Goal: Task Accomplishment & Management: Use online tool/utility

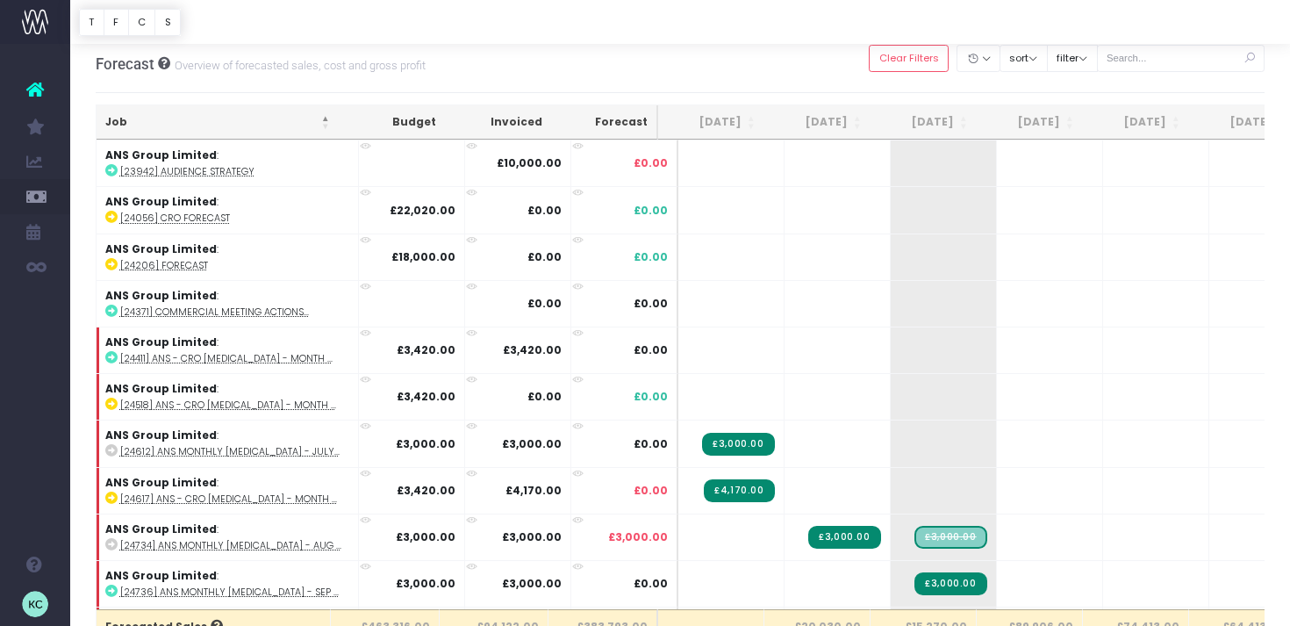
scroll to position [3986, 0]
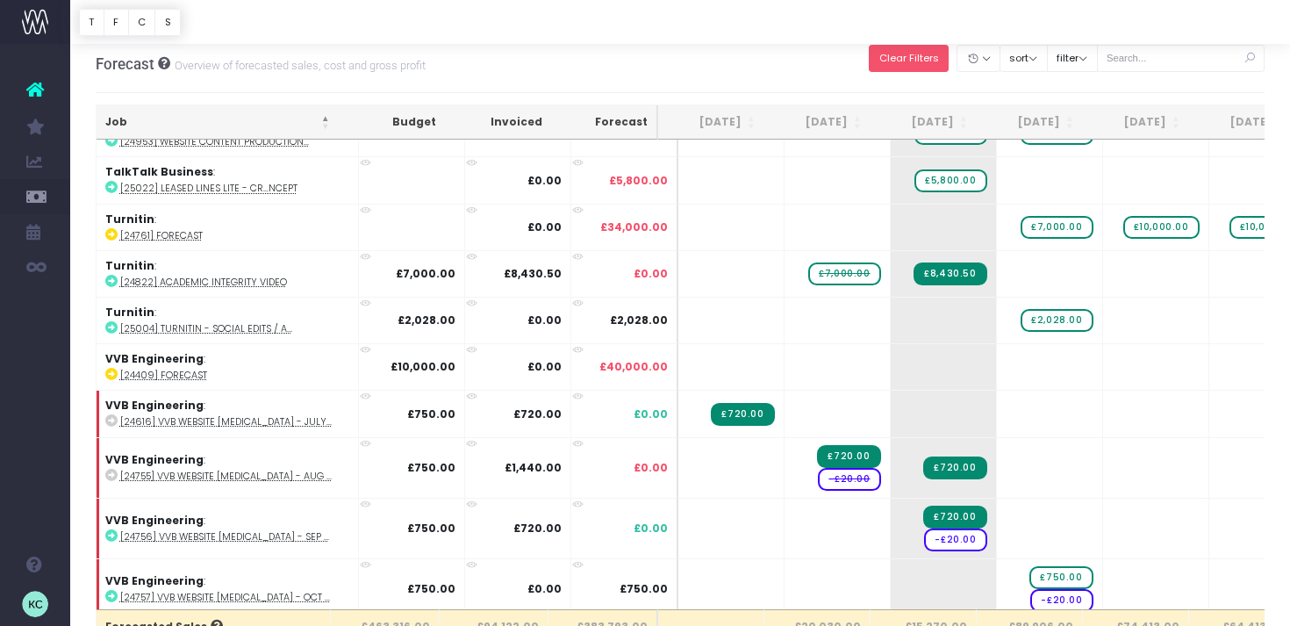
click at [929, 64] on button "Clear Filters" at bounding box center [909, 58] width 80 height 27
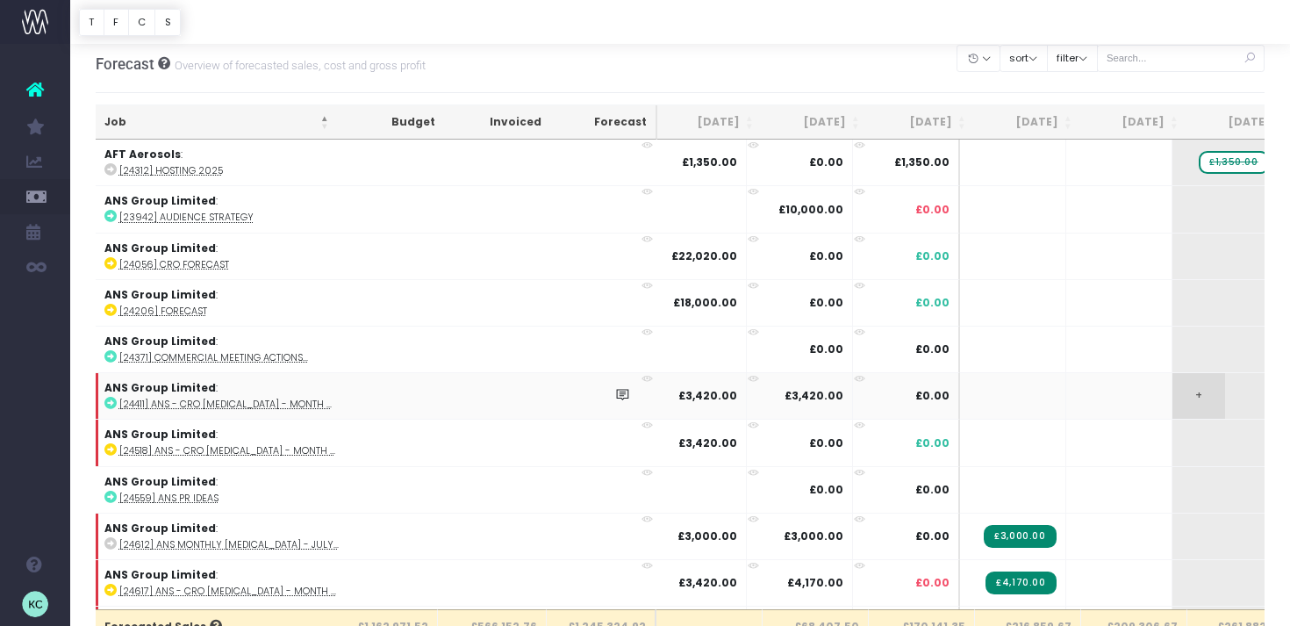
scroll to position [0, 0]
drag, startPoint x: 964, startPoint y: 126, endPoint x: 952, endPoint y: 161, distance: 36.9
click at [964, 126] on th "[DATE]" at bounding box center [924, 122] width 106 height 34
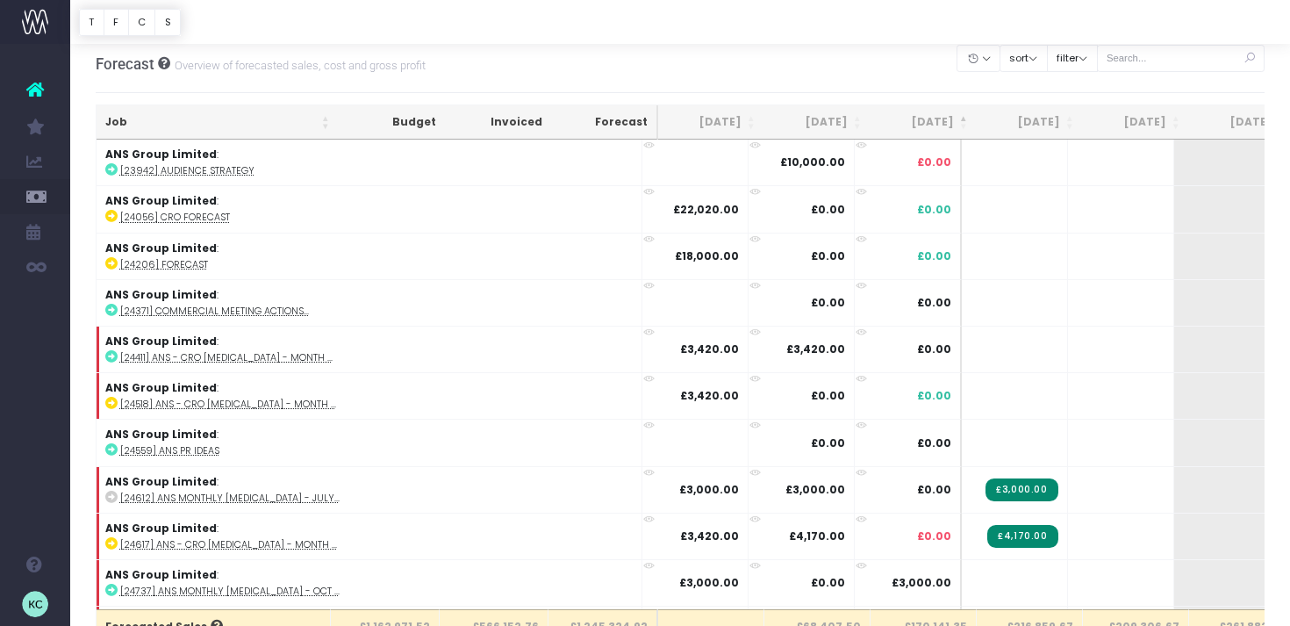
click at [946, 125] on th "[DATE]" at bounding box center [924, 122] width 106 height 34
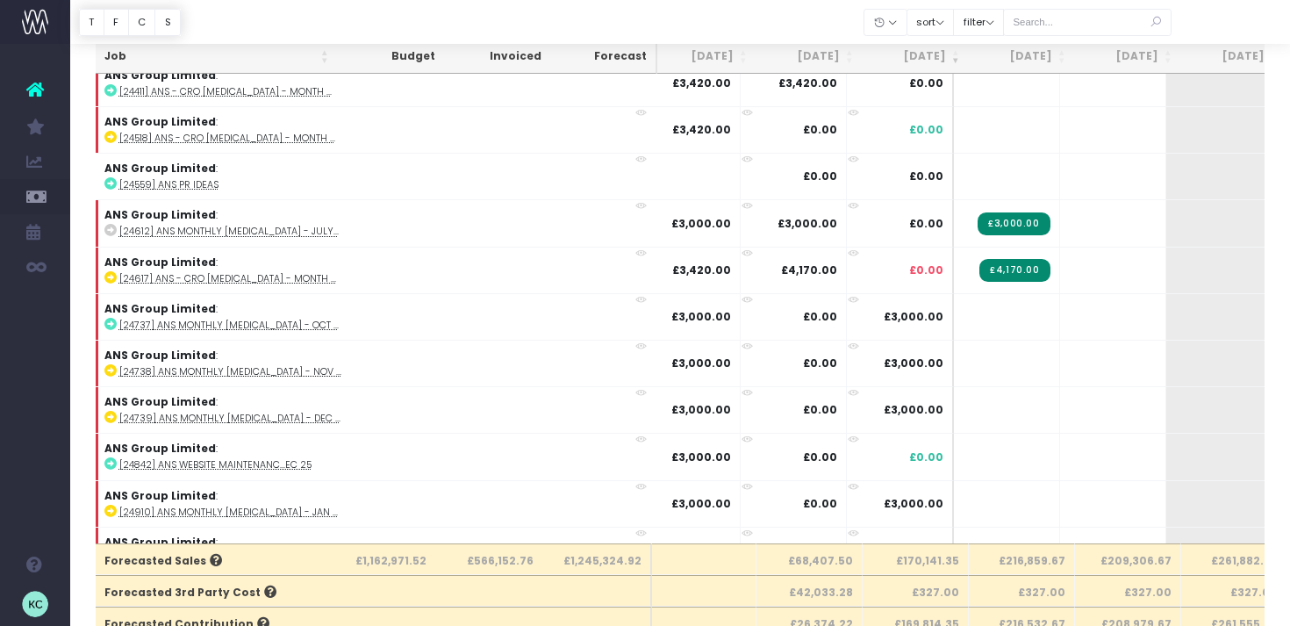
scroll to position [2767, 8]
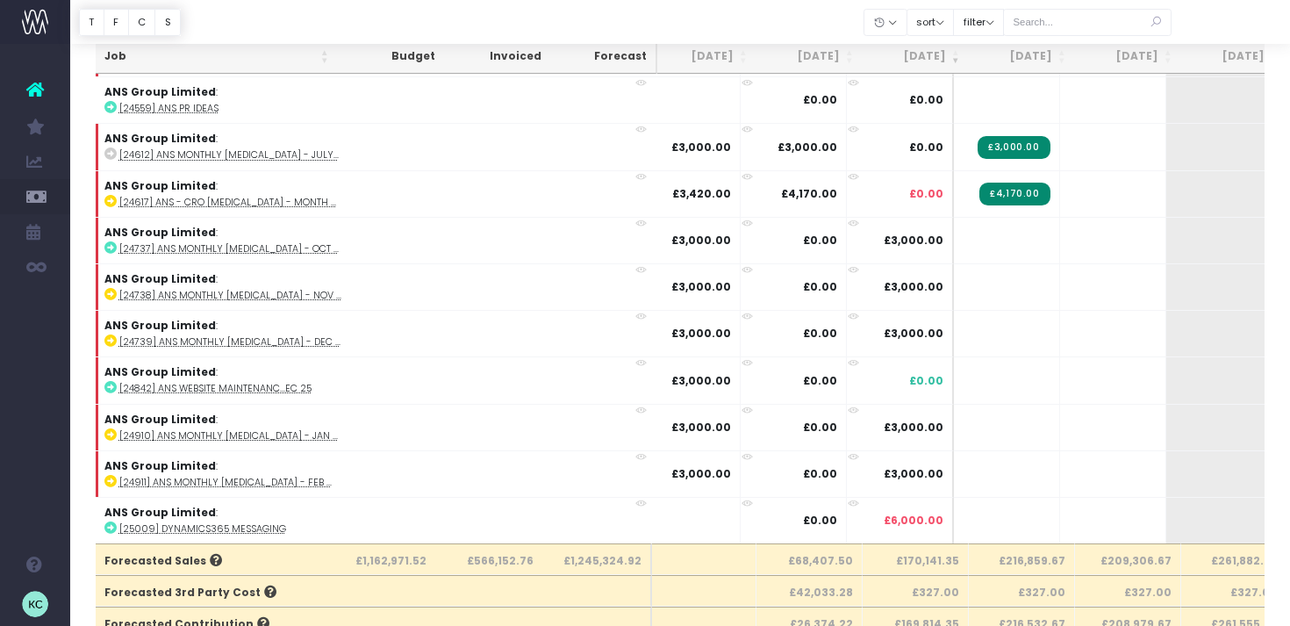
click at [1047, 58] on th "[DATE]" at bounding box center [1022, 56] width 106 height 34
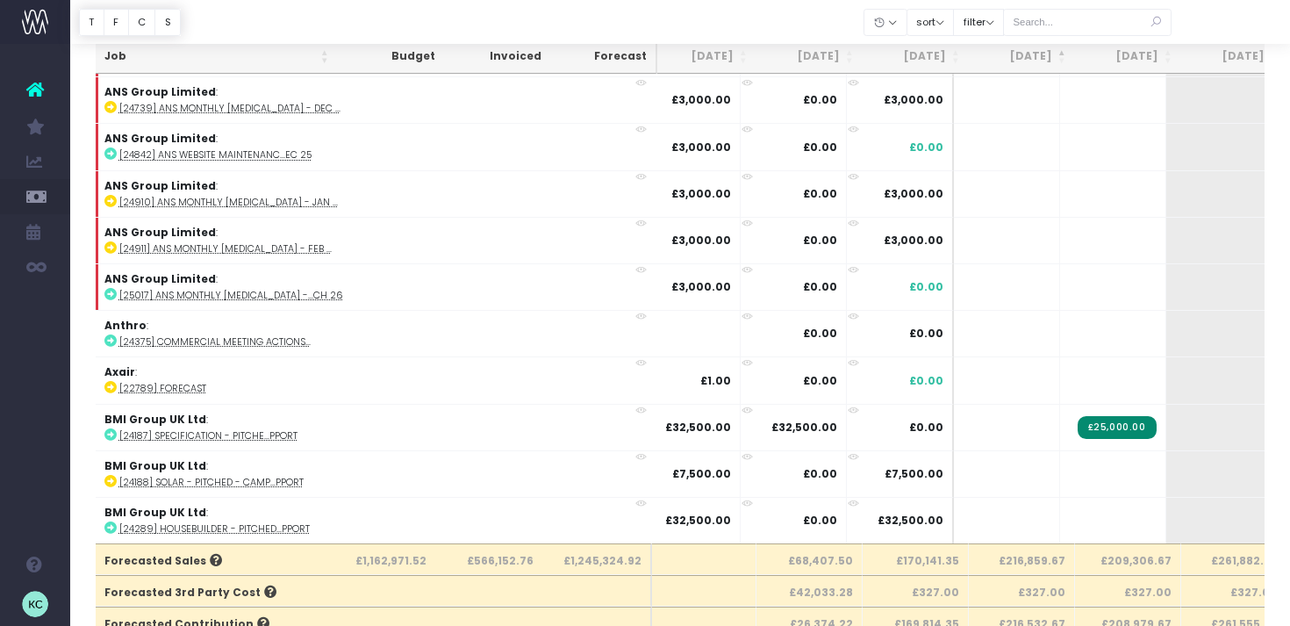
scroll to position [0, 8]
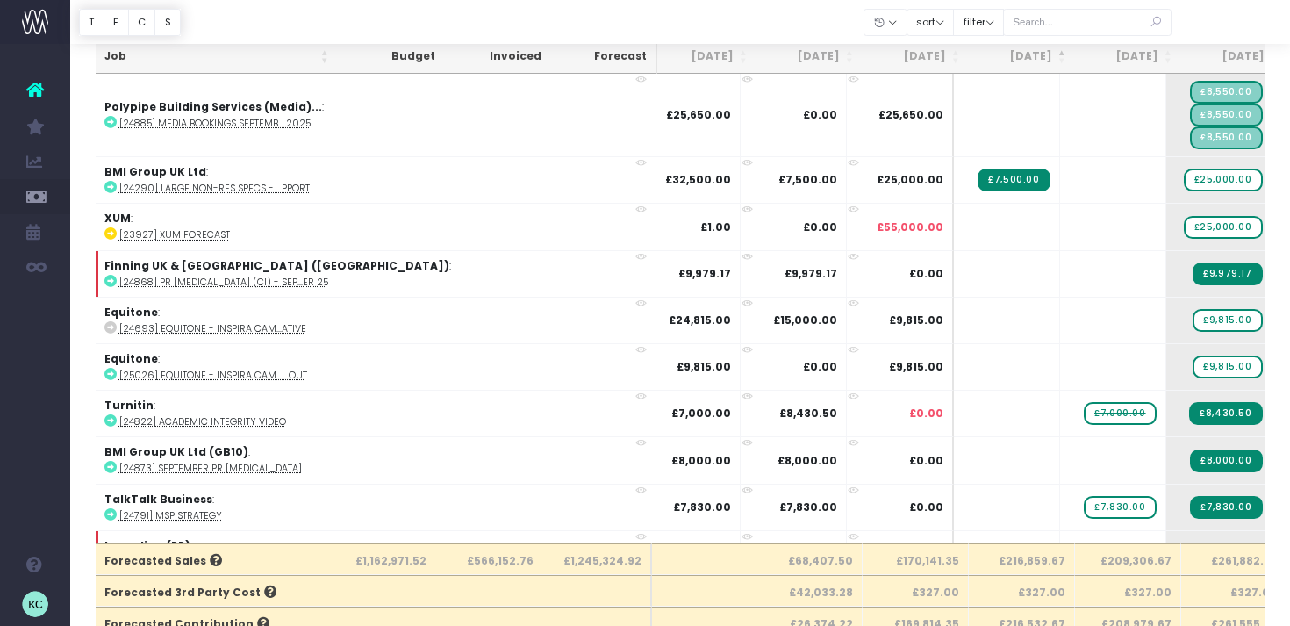
click at [1047, 58] on th "[DATE]" at bounding box center [1022, 56] width 106 height 34
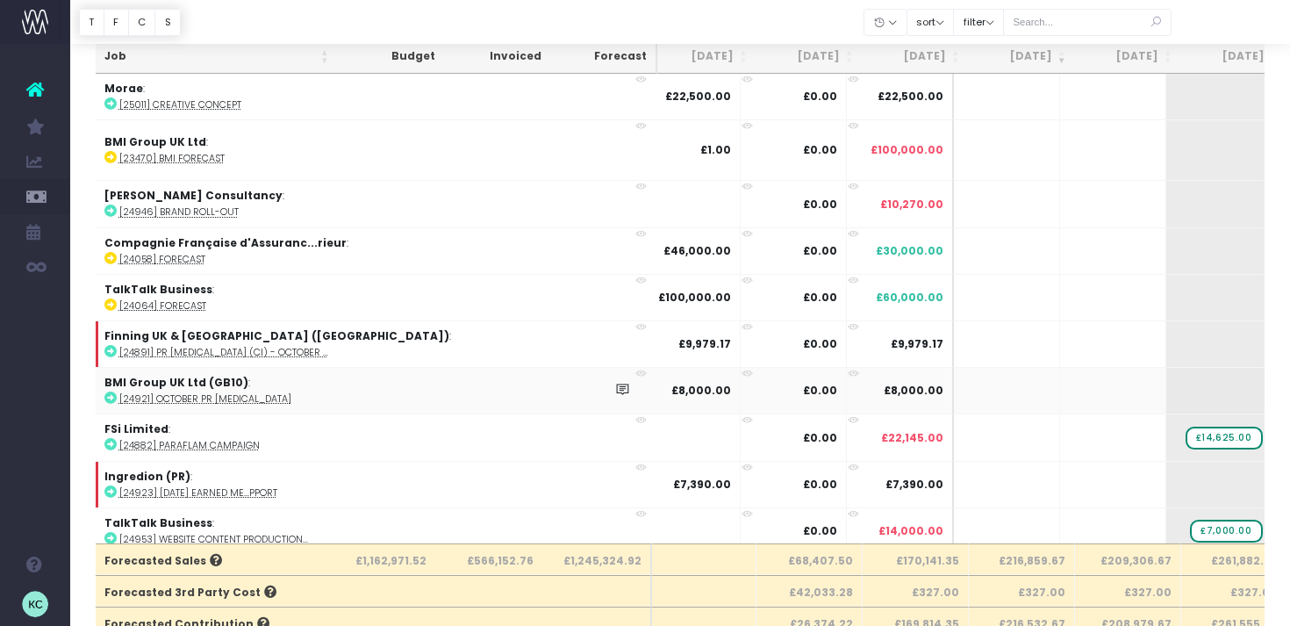
scroll to position [57, 0]
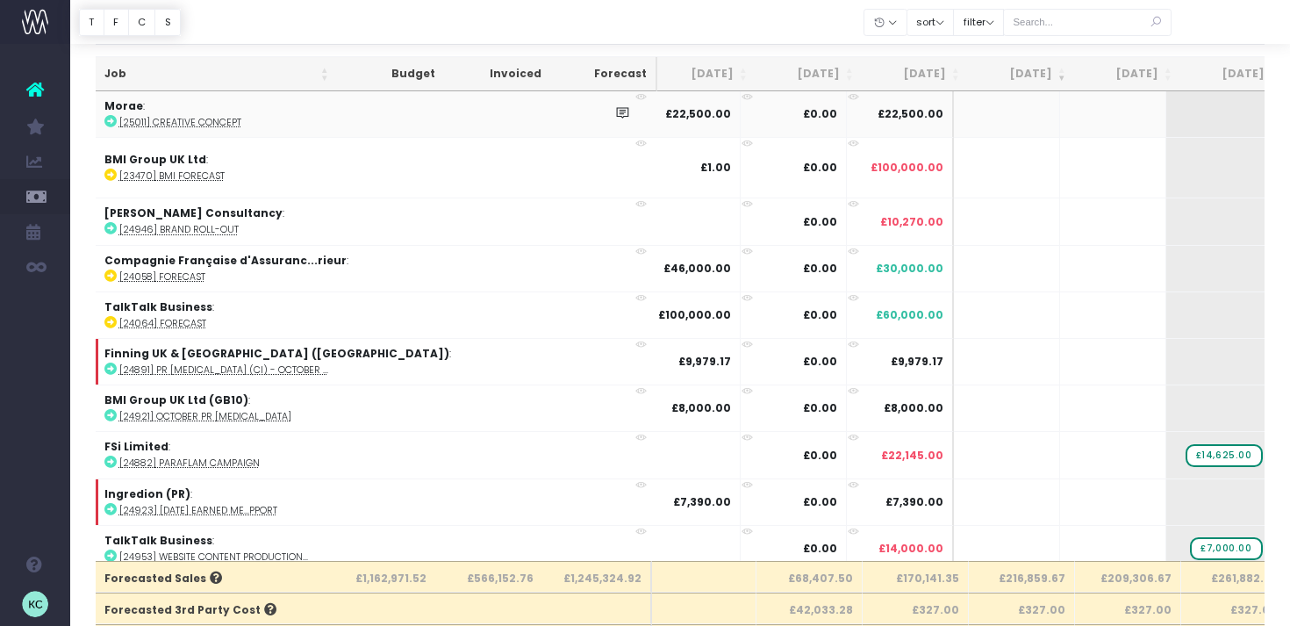
drag, startPoint x: 1033, startPoint y: 117, endPoint x: 998, endPoint y: 118, distance: 35.2
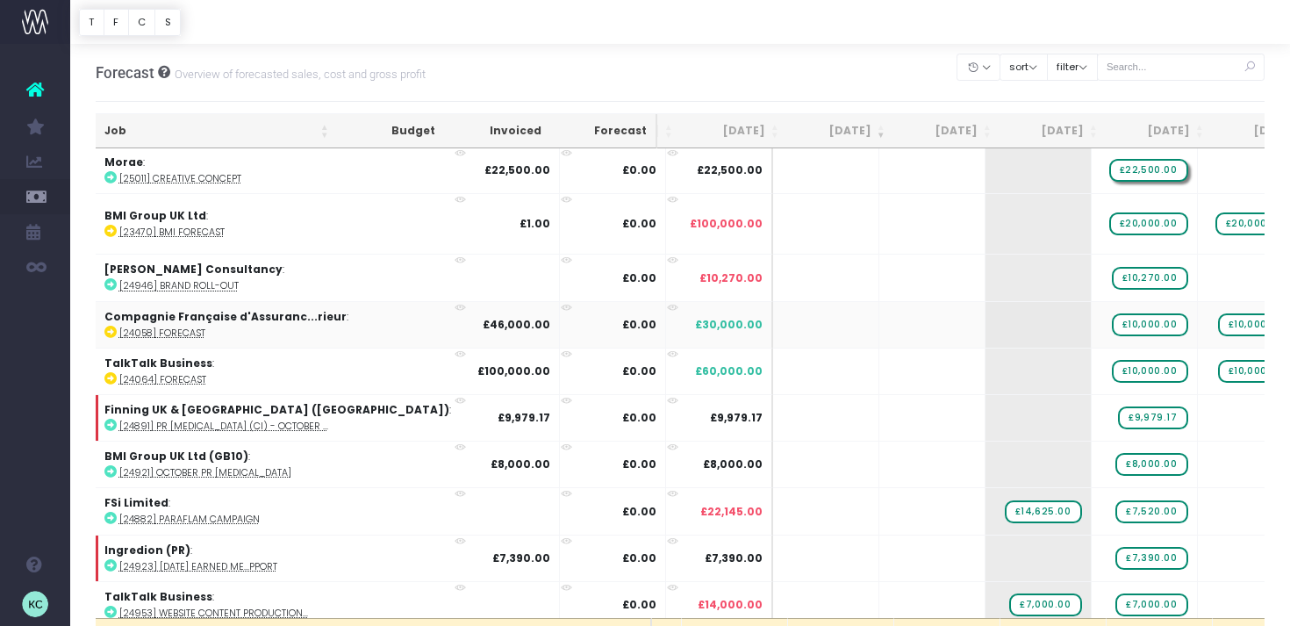
scroll to position [0, 189]
click at [1112, 324] on span "£10,000.00" at bounding box center [1150, 325] width 76 height 23
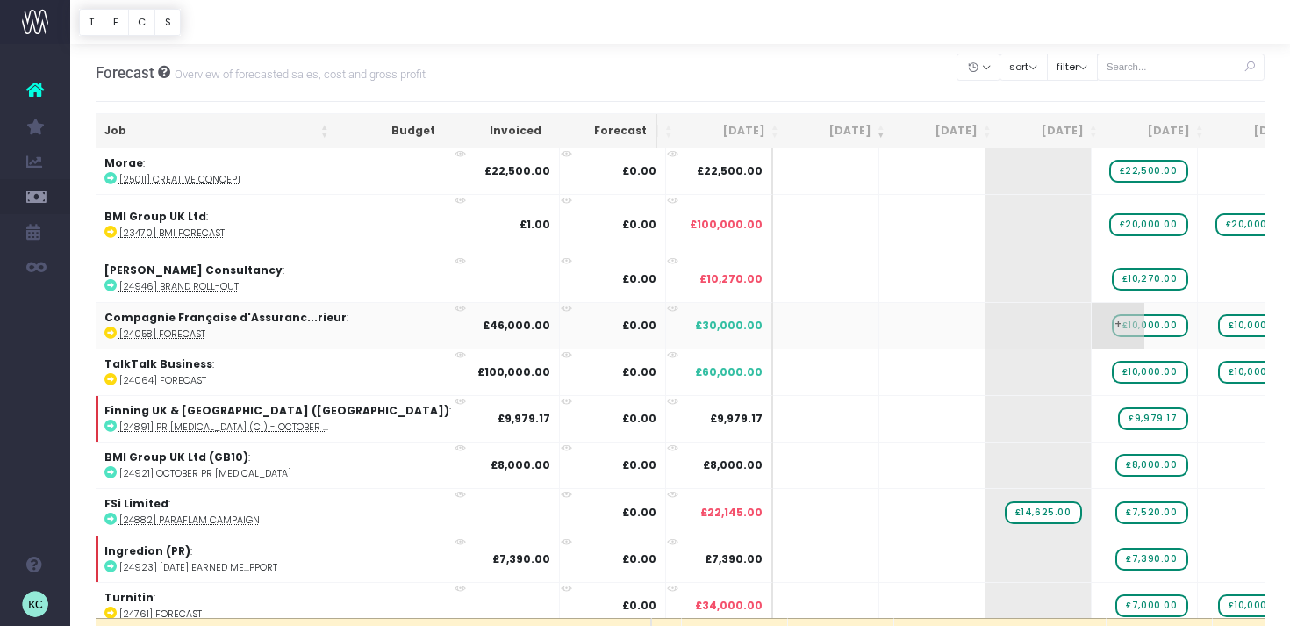
click at [1112, 330] on span "£10,000.00" at bounding box center [1150, 325] width 76 height 23
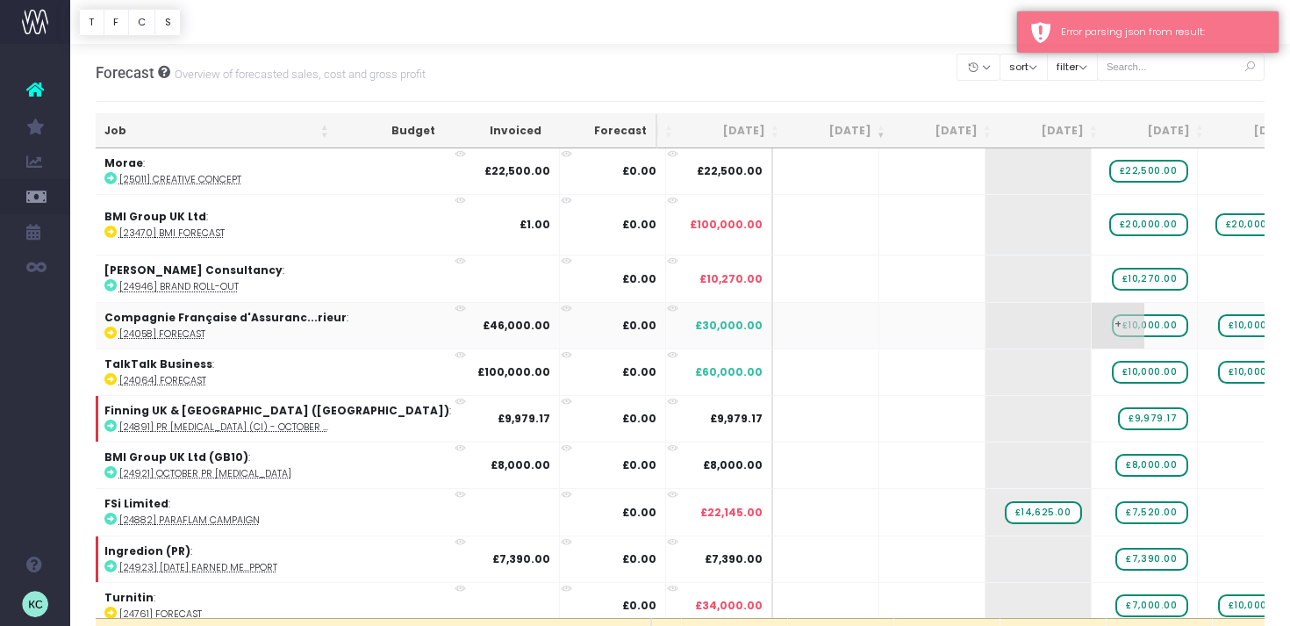
click at [1112, 327] on span "£10,000.00" at bounding box center [1150, 325] width 76 height 23
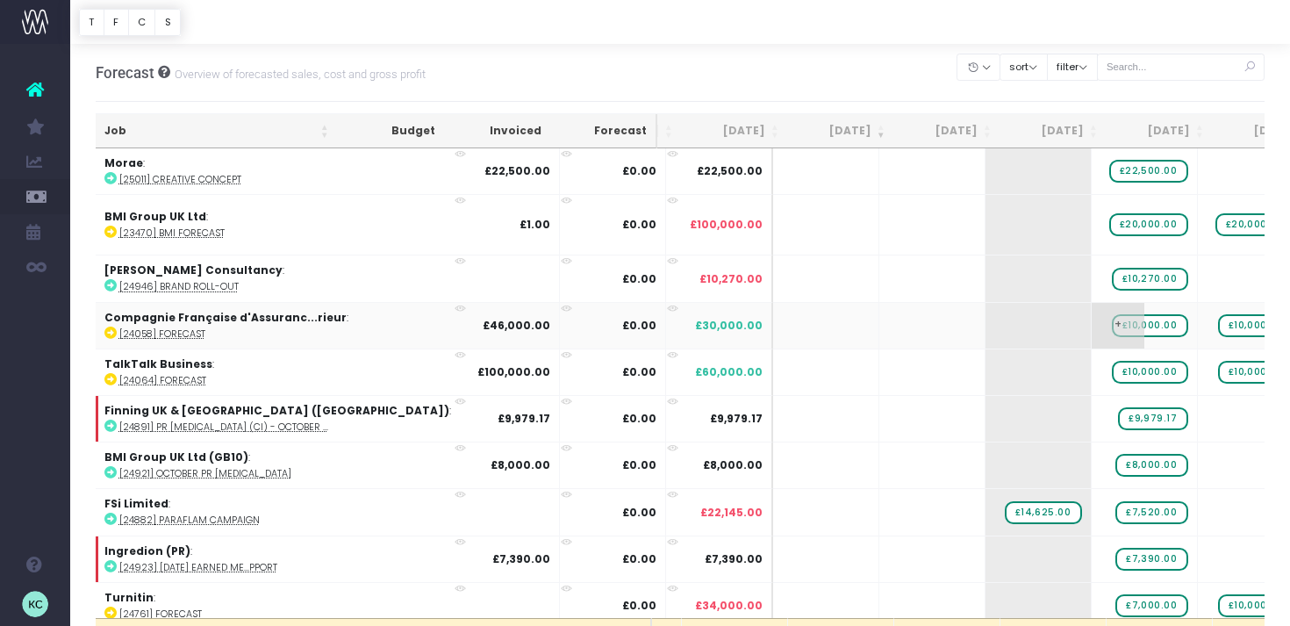
click at [1112, 326] on span "£10,000.00" at bounding box center [1150, 325] width 76 height 23
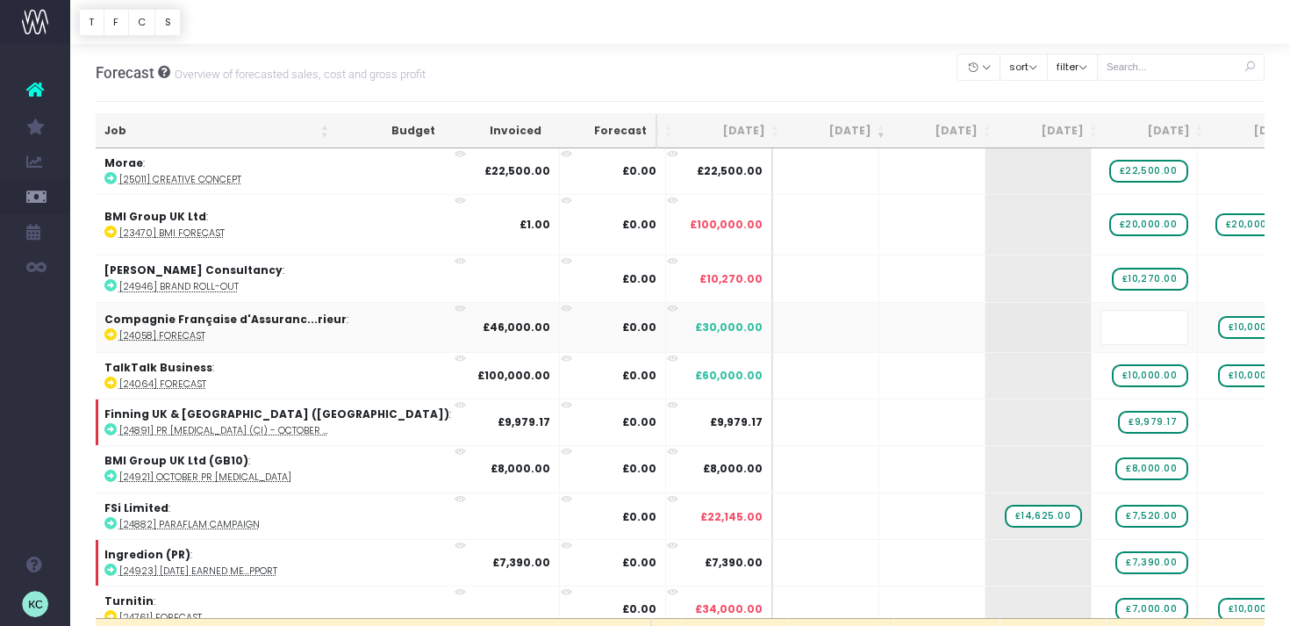
click at [941, 61] on body "Oh my... this is bad. [PERSON_NAME] wasn't able to load this page. Please conta…" at bounding box center [645, 313] width 1290 height 626
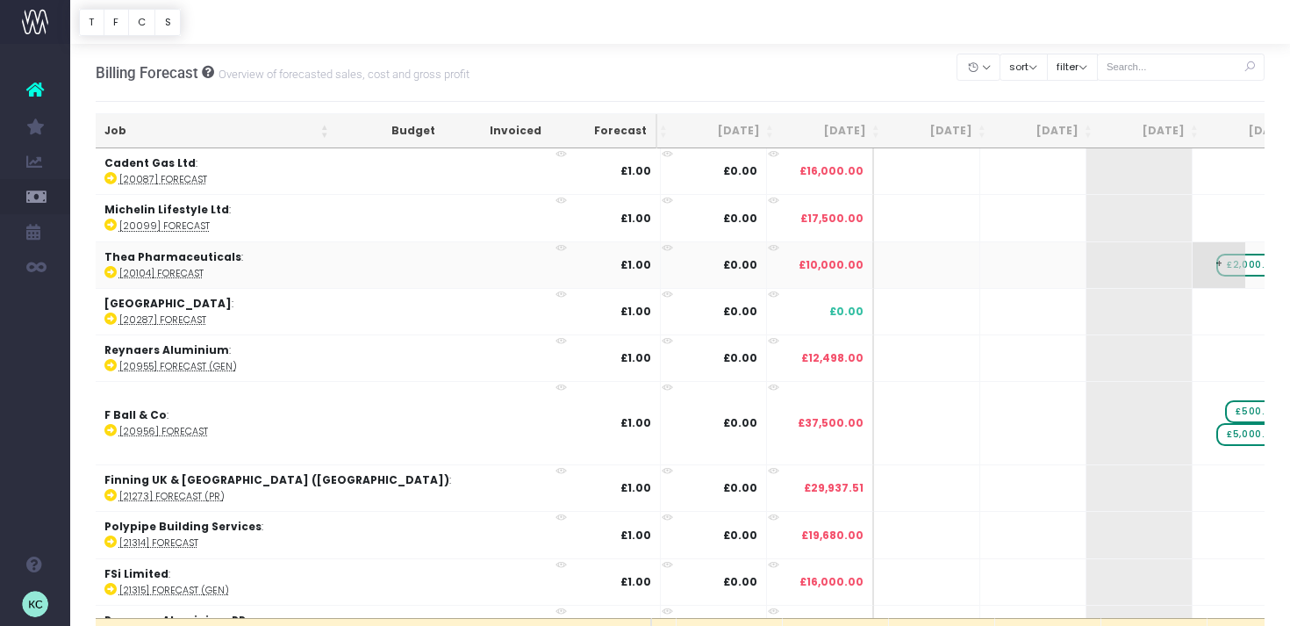
scroll to position [0, 95]
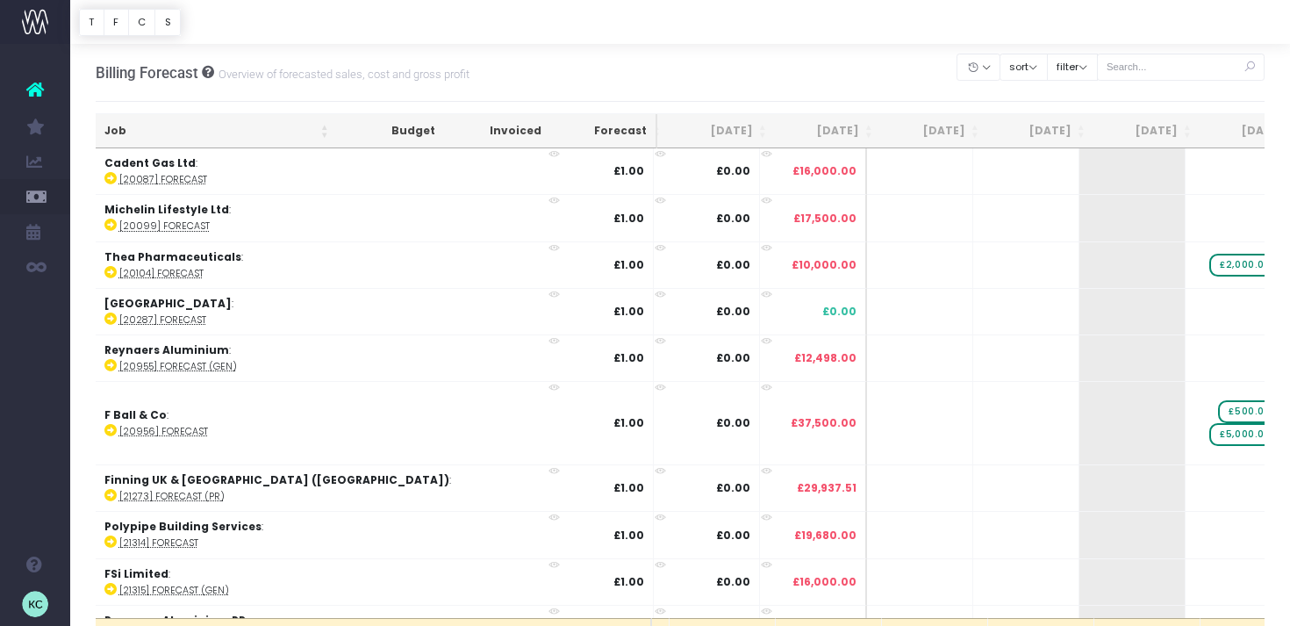
click at [953, 132] on th "[DATE]" at bounding box center [935, 131] width 106 height 34
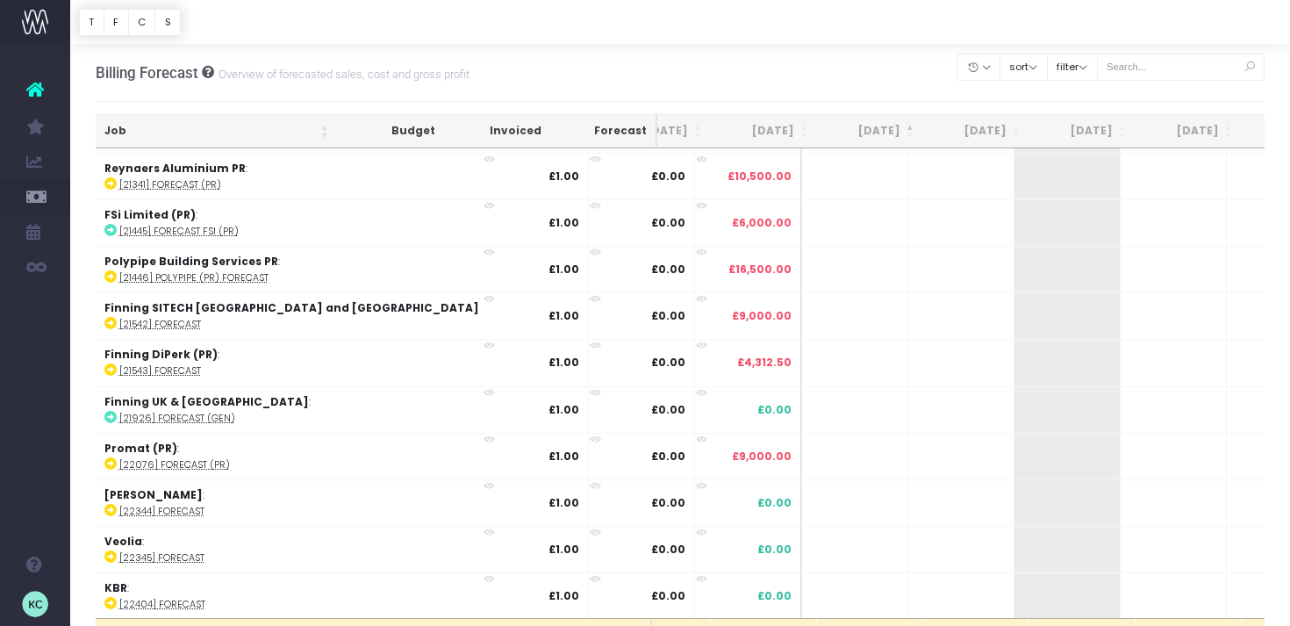
scroll to position [0, 160]
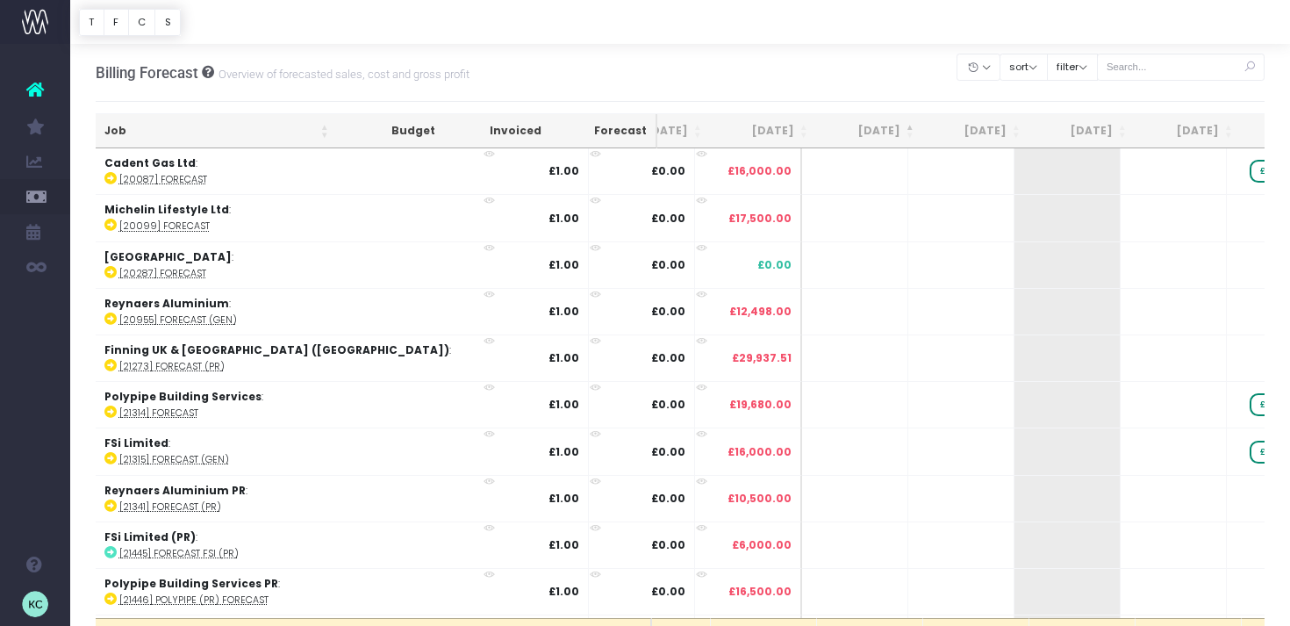
click at [252, 137] on th "Job" at bounding box center [217, 131] width 242 height 34
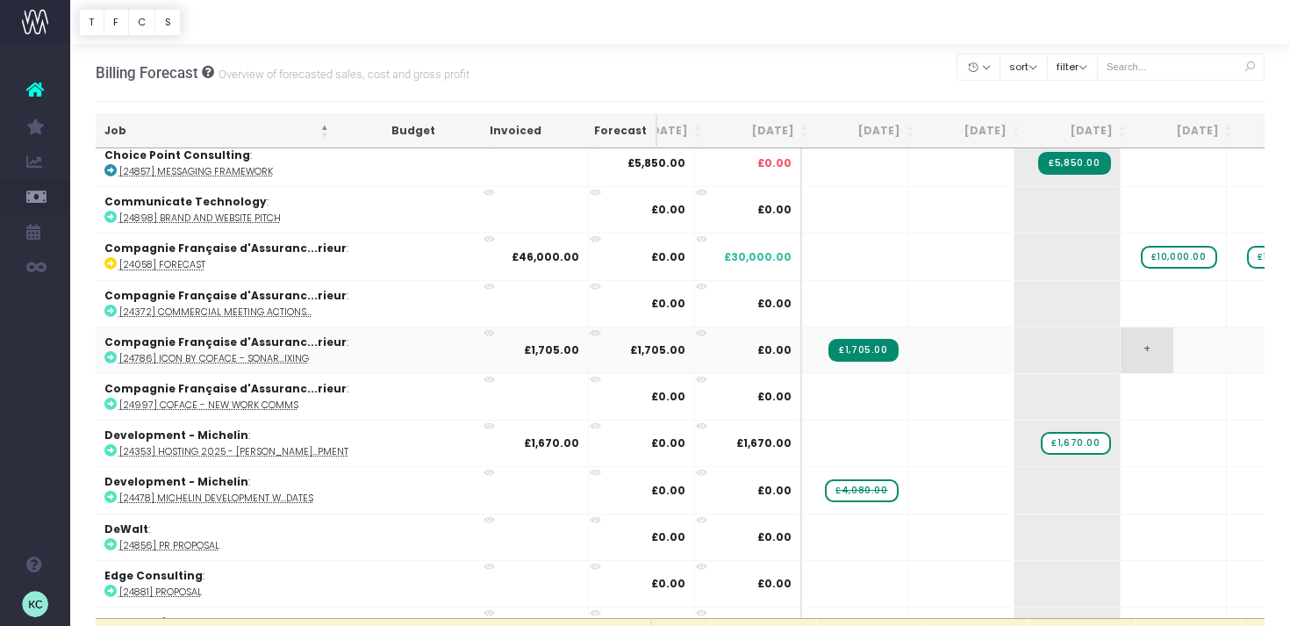
scroll to position [3493, 160]
click at [1141, 247] on span "£10,000.00" at bounding box center [1179, 258] width 76 height 23
click at [1247, 247] on span "£10,000.00" at bounding box center [1285, 258] width 76 height 23
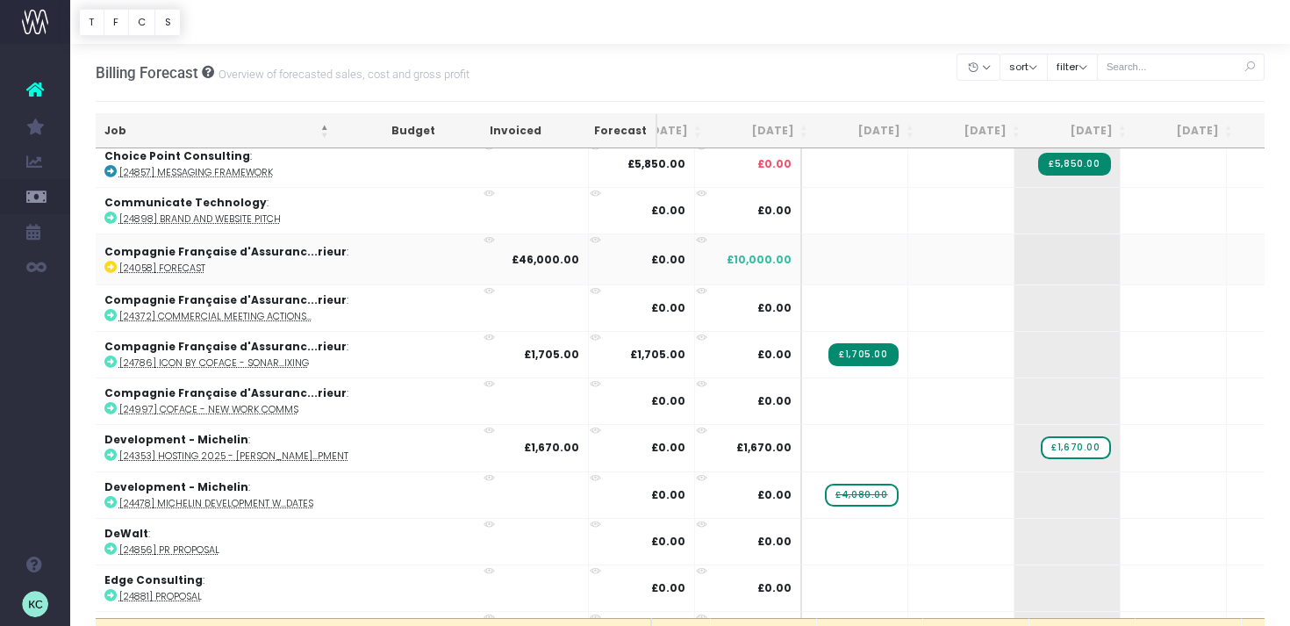
click at [889, 82] on body "Oh my... this is bad. [PERSON_NAME] wasn't able to load this page. Please conta…" at bounding box center [645, 313] width 1290 height 626
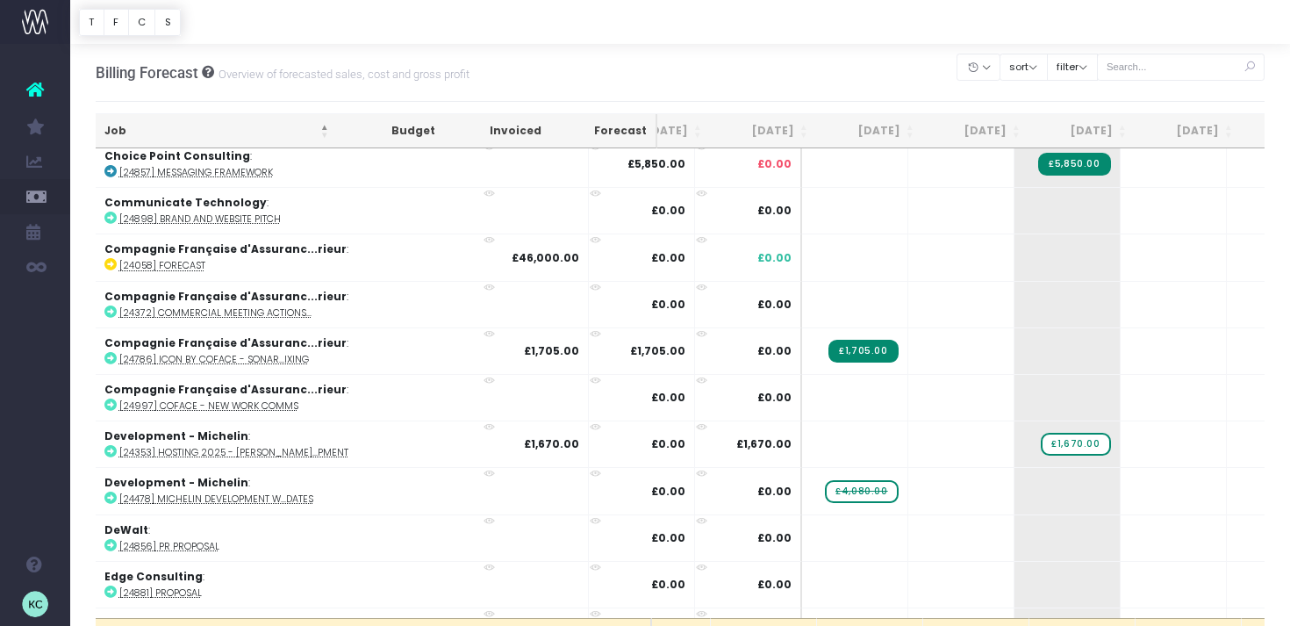
click at [899, 133] on th "[DATE]" at bounding box center [870, 131] width 106 height 34
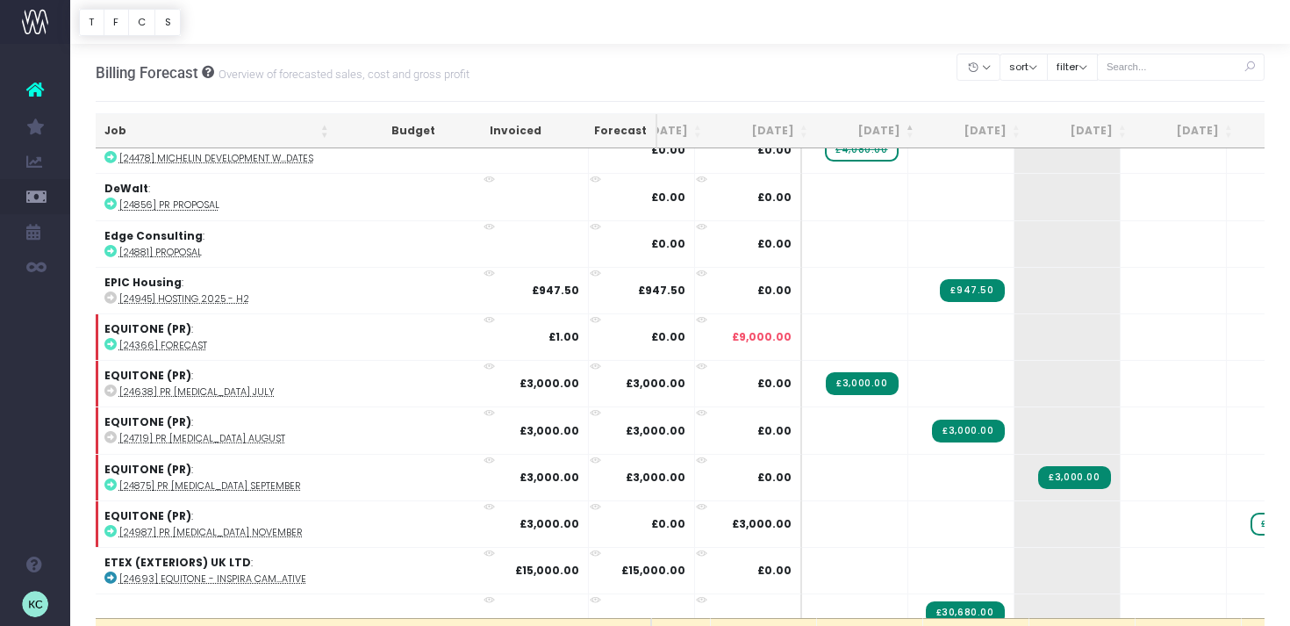
scroll to position [0, 160]
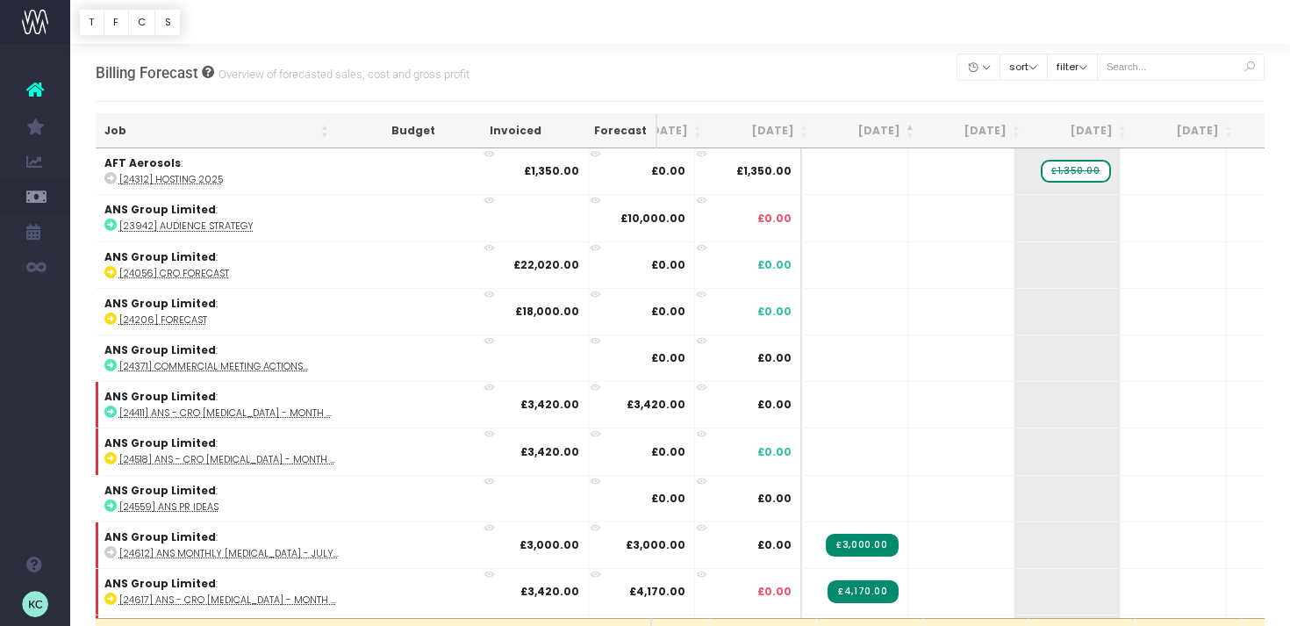
click at [898, 133] on th "[DATE]" at bounding box center [870, 131] width 106 height 34
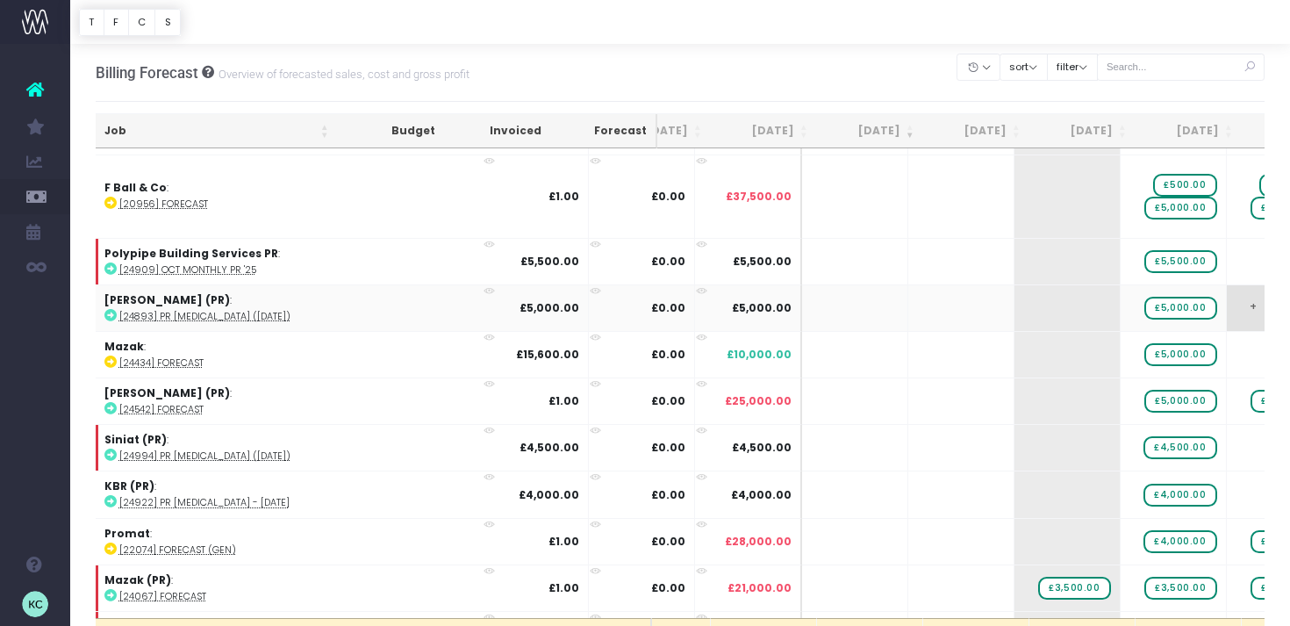
scroll to position [559, 160]
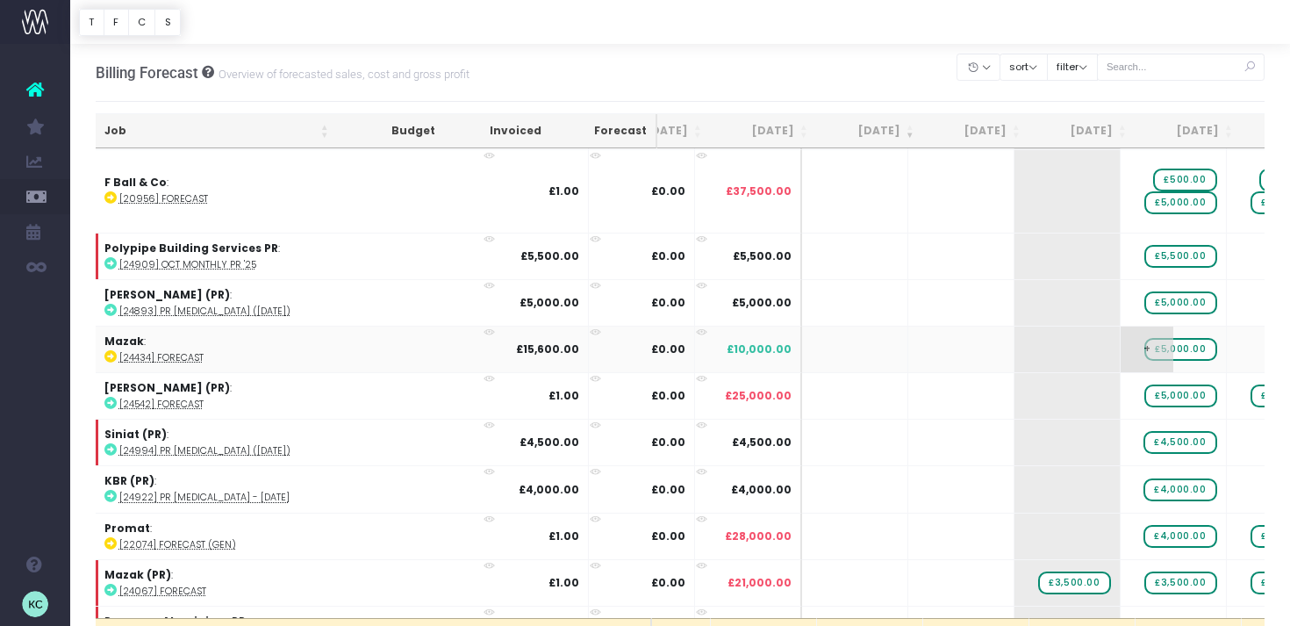
click at [1144, 348] on span "£5,000.00" at bounding box center [1180, 349] width 72 height 23
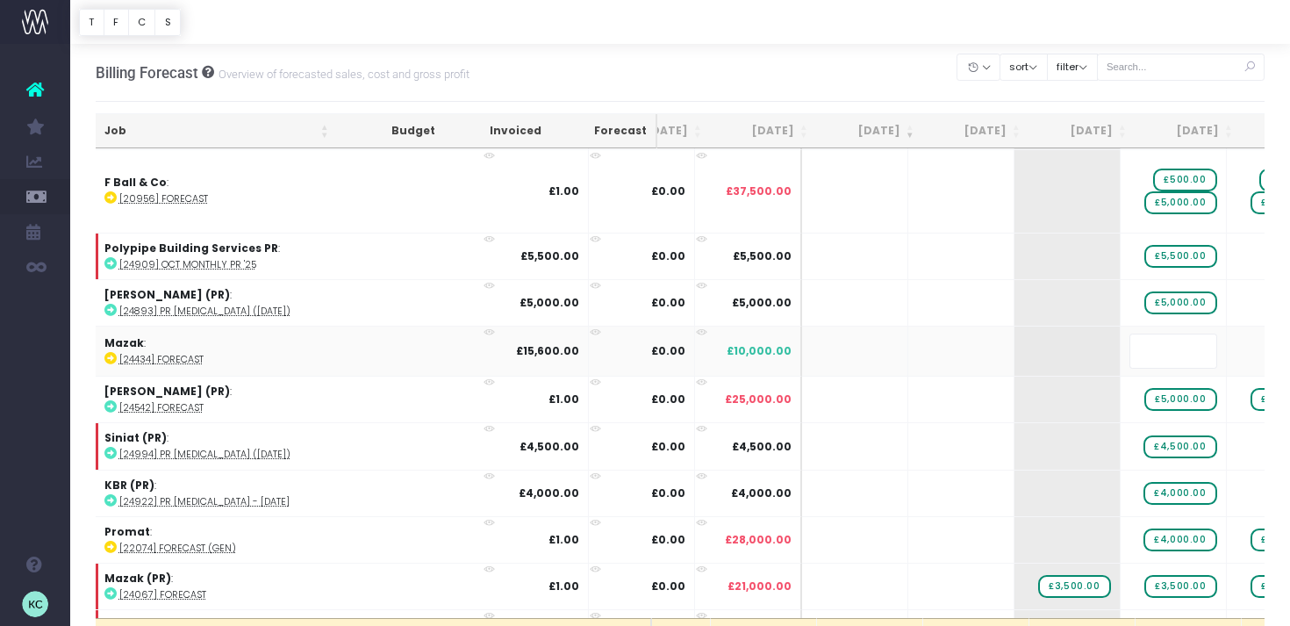
click at [839, 71] on body "Oh my... this is bad. [PERSON_NAME] wasn't able to load this page. Please conta…" at bounding box center [645, 313] width 1290 height 626
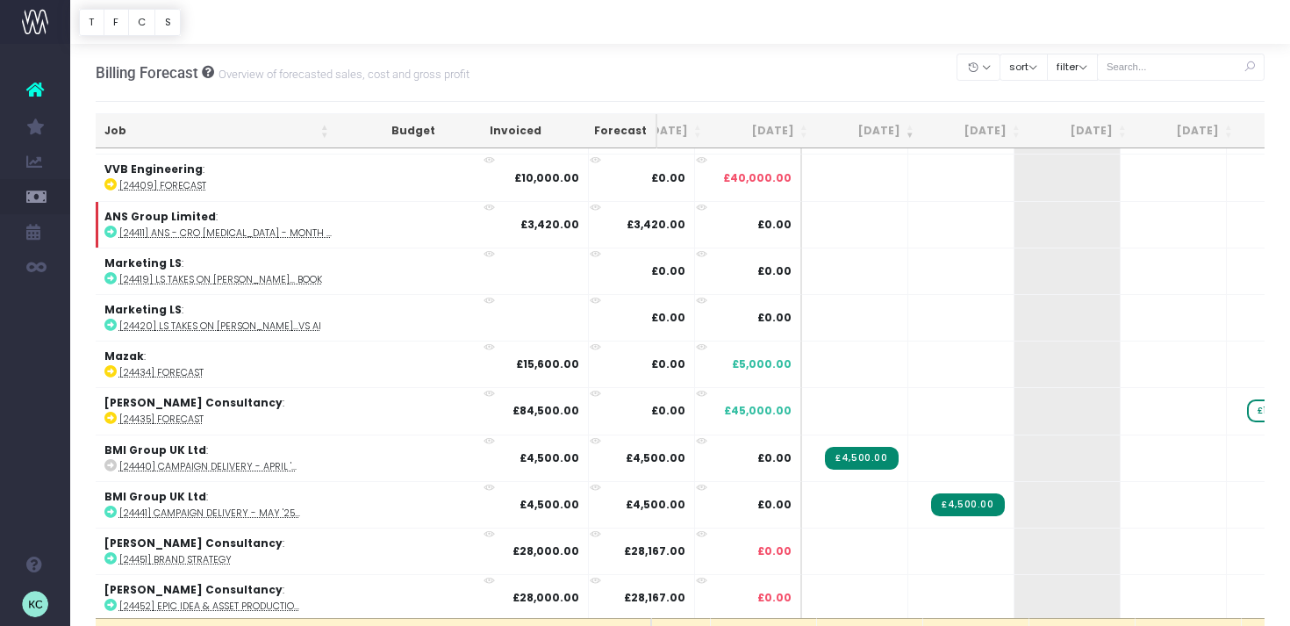
scroll to position [5951, 160]
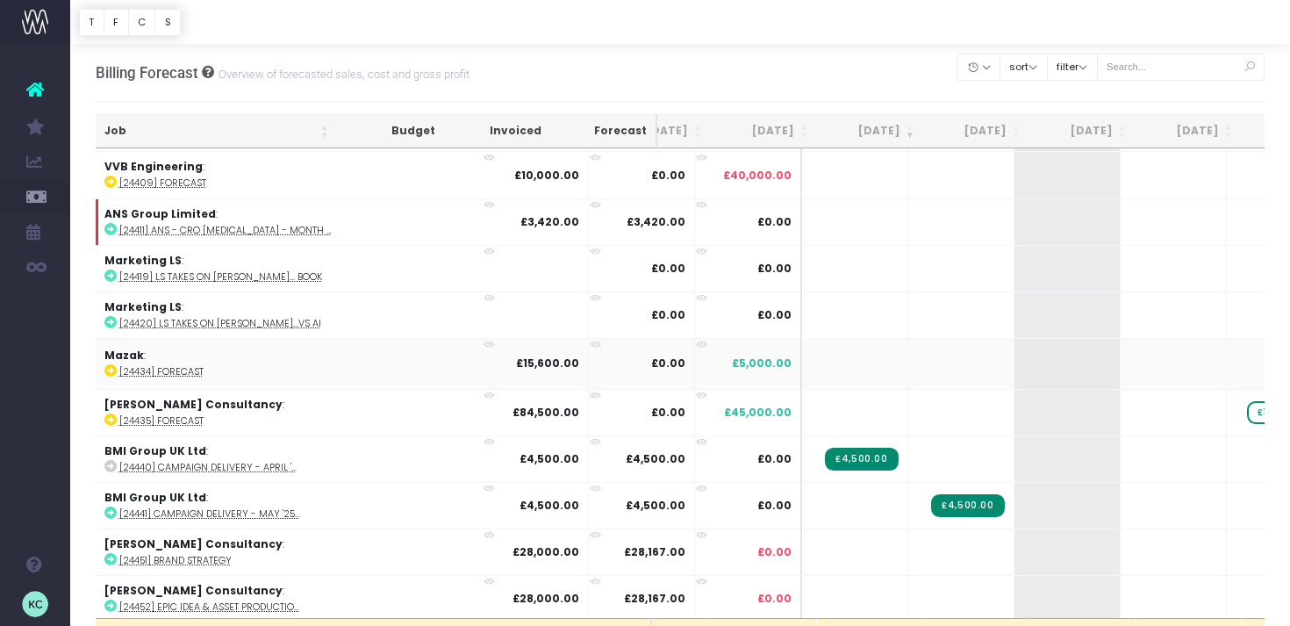
click at [835, 71] on body "Oh my... this is bad. [PERSON_NAME] wasn't able to load this page. Please conta…" at bounding box center [645, 313] width 1290 height 626
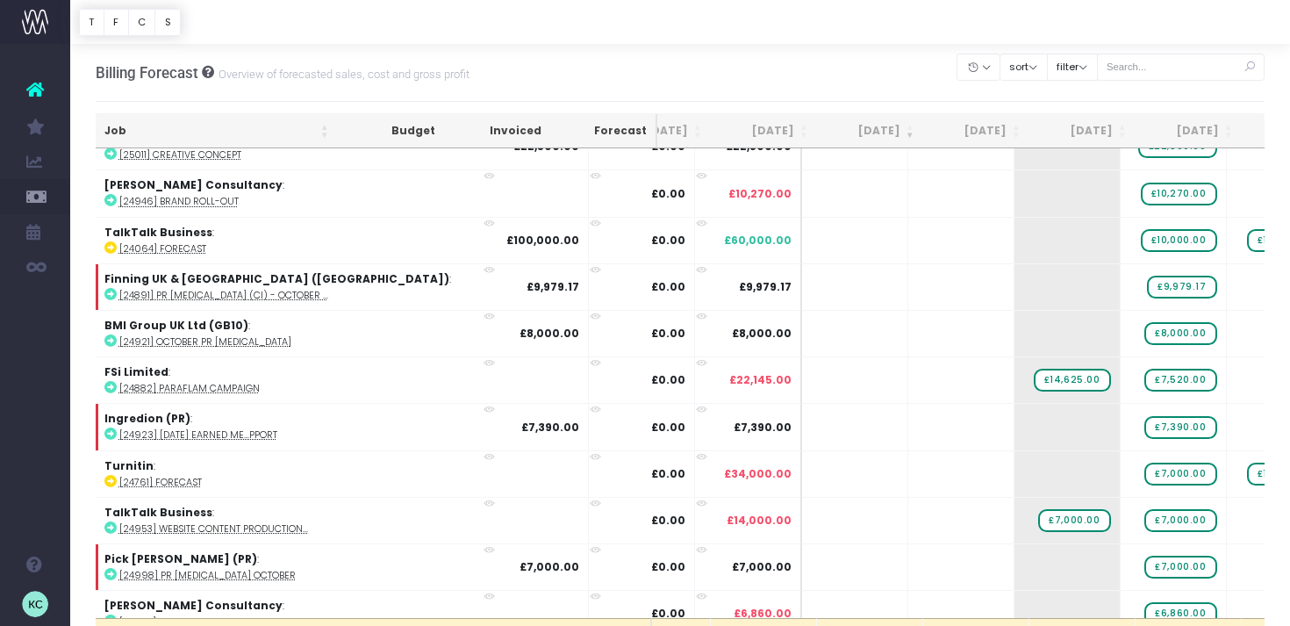
scroll to position [0, 160]
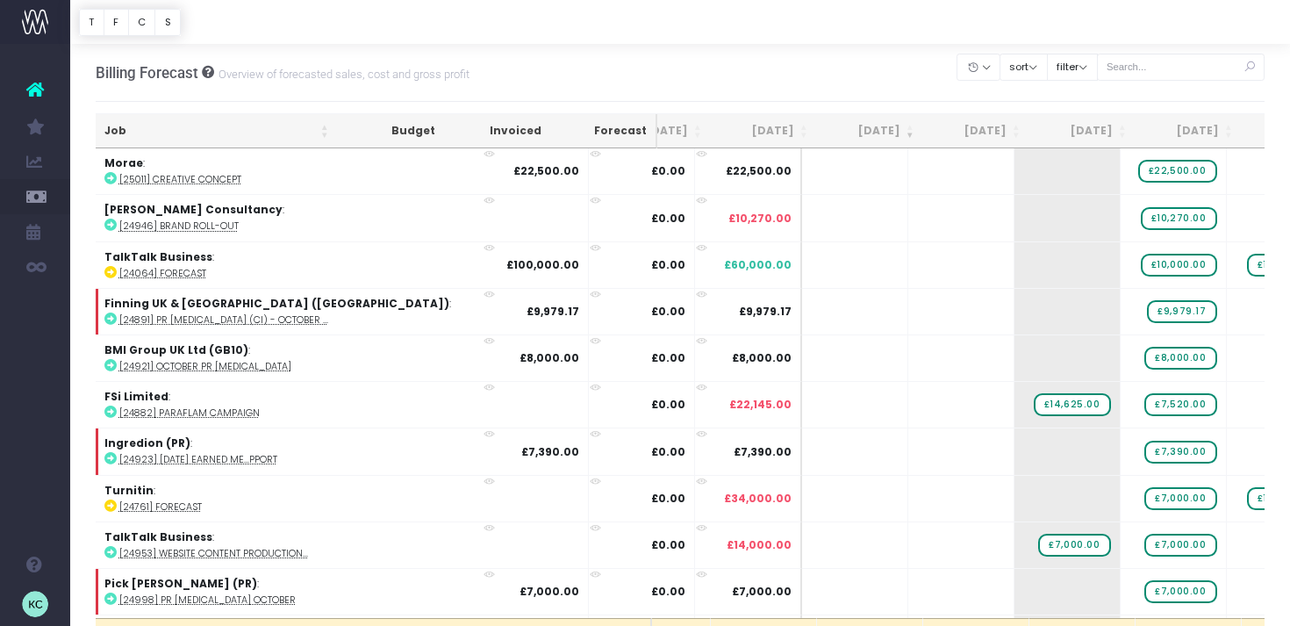
click at [986, 127] on th "[DATE]" at bounding box center [976, 131] width 106 height 34
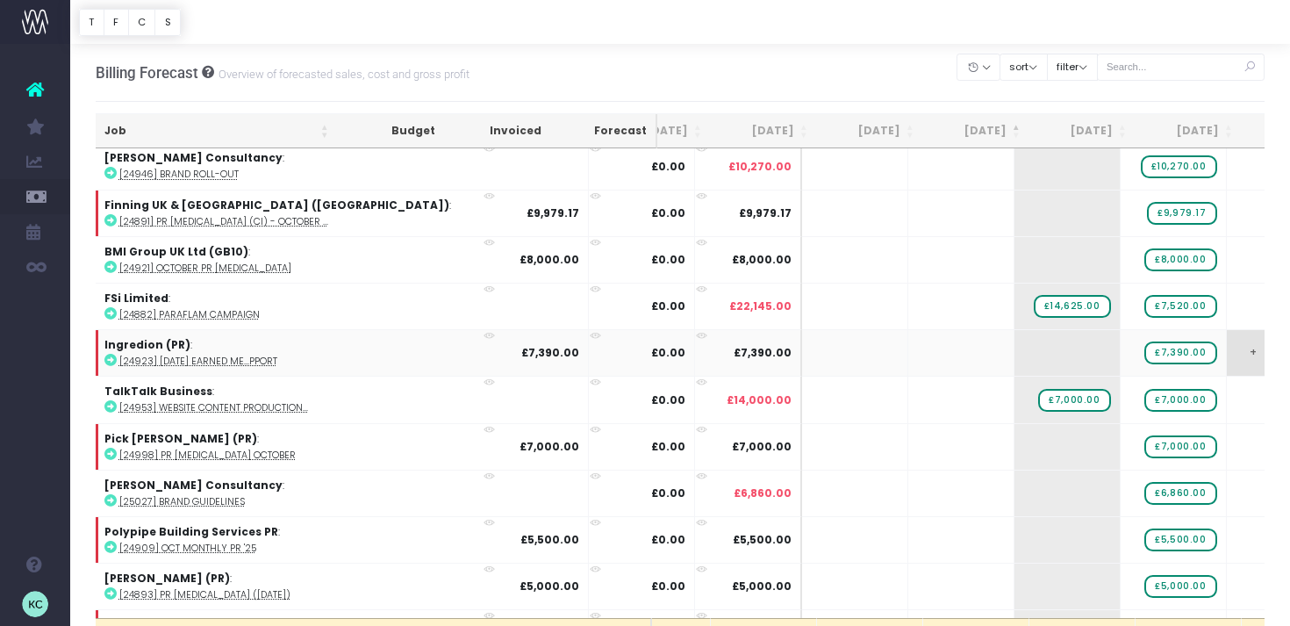
scroll to position [54, 160]
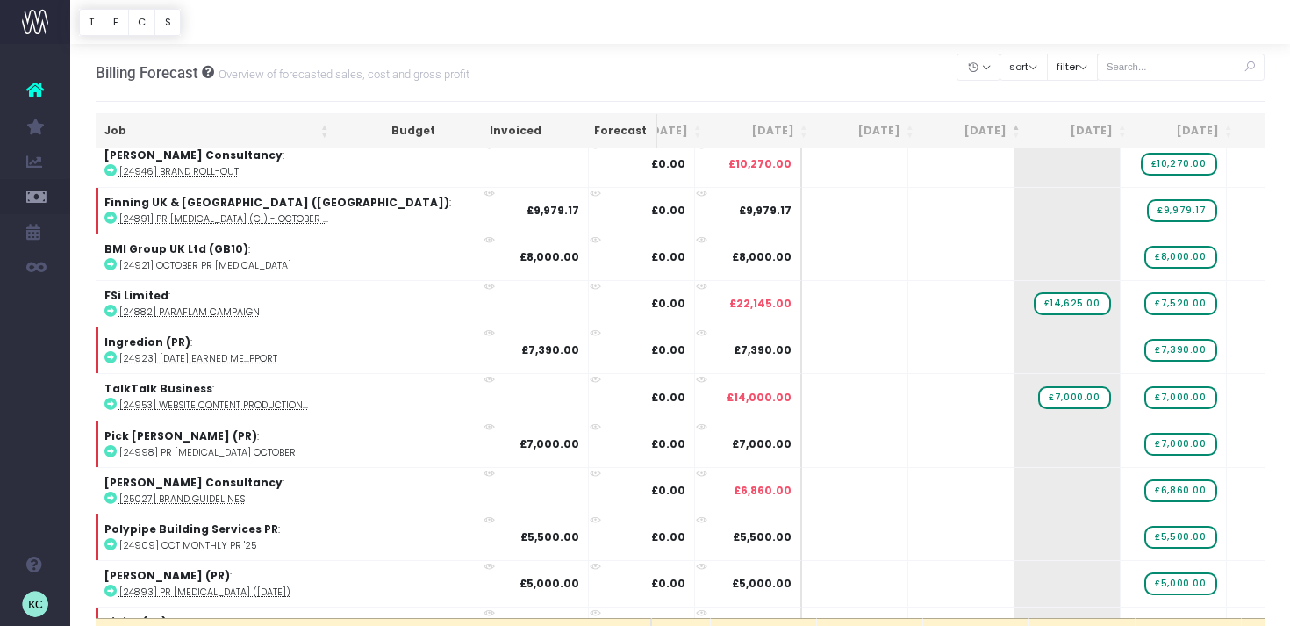
click at [988, 120] on th "[DATE]" at bounding box center [976, 131] width 106 height 34
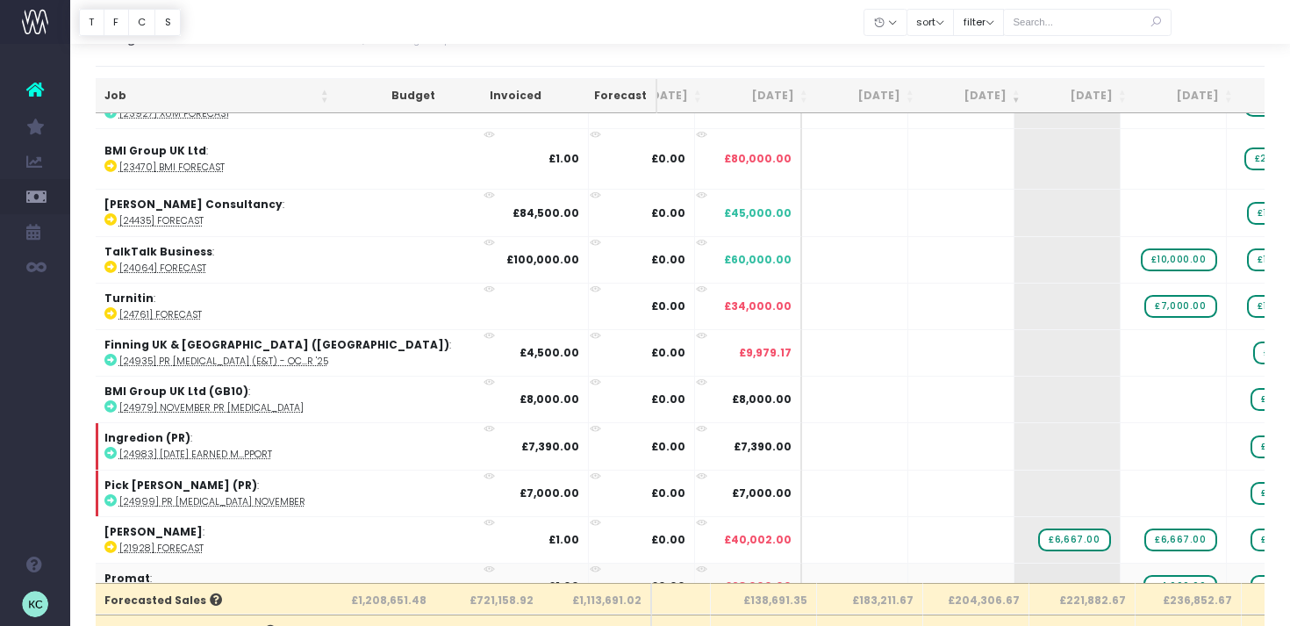
scroll to position [0, 160]
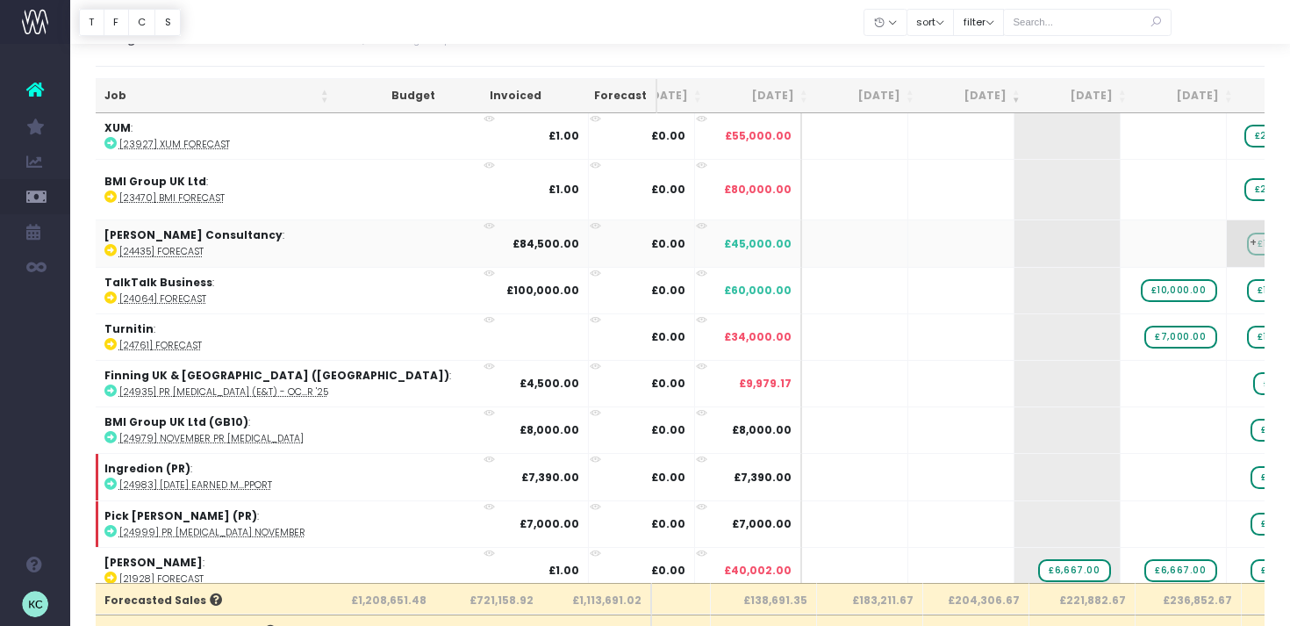
click at [1247, 242] on span "£15,000.00" at bounding box center [1285, 244] width 76 height 23
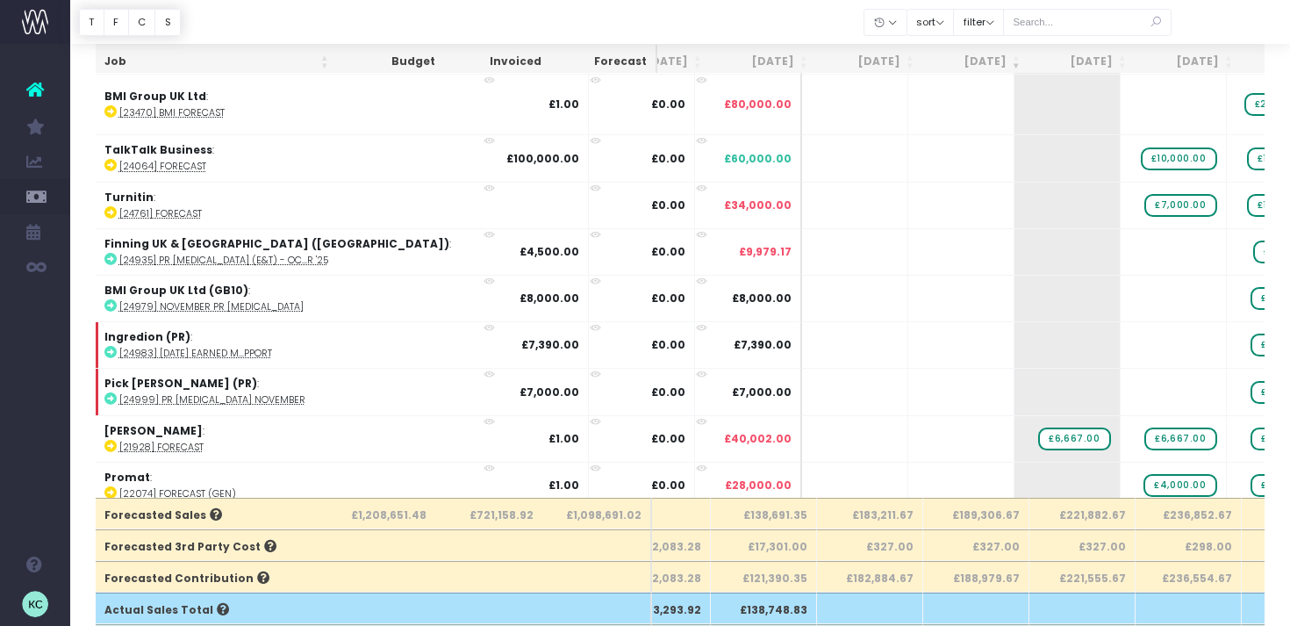
click at [1111, 62] on th "[DATE]" at bounding box center [1082, 62] width 106 height 34
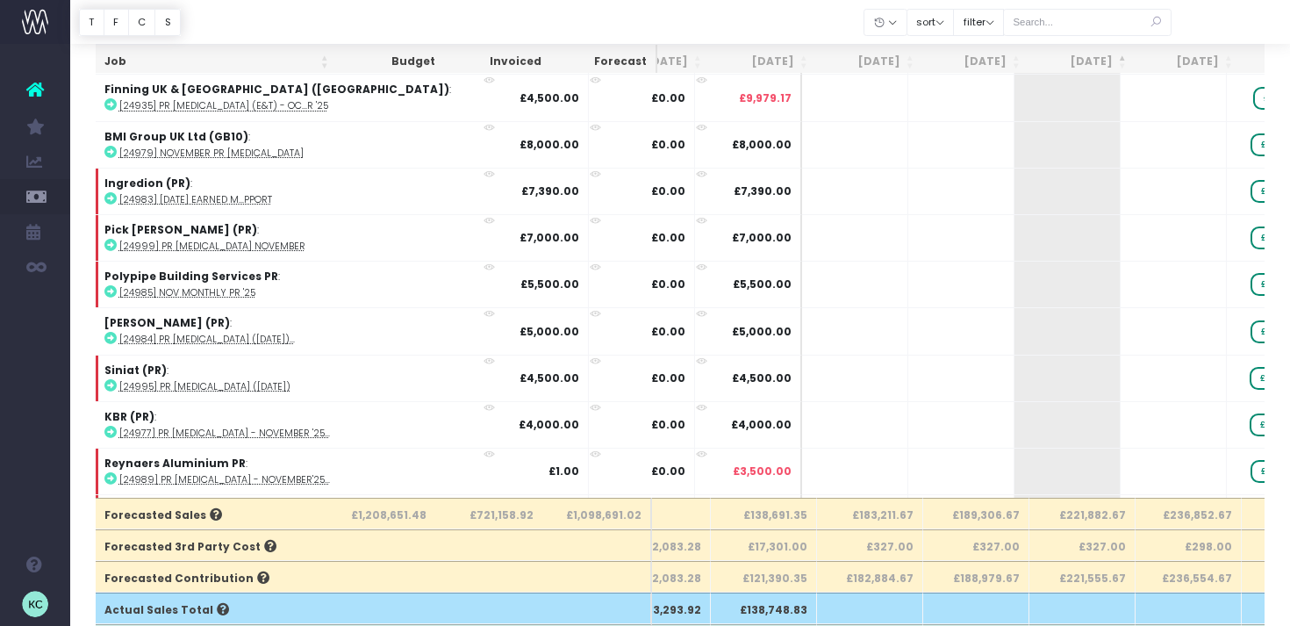
click at [1102, 61] on th "[DATE]" at bounding box center [1082, 62] width 106 height 34
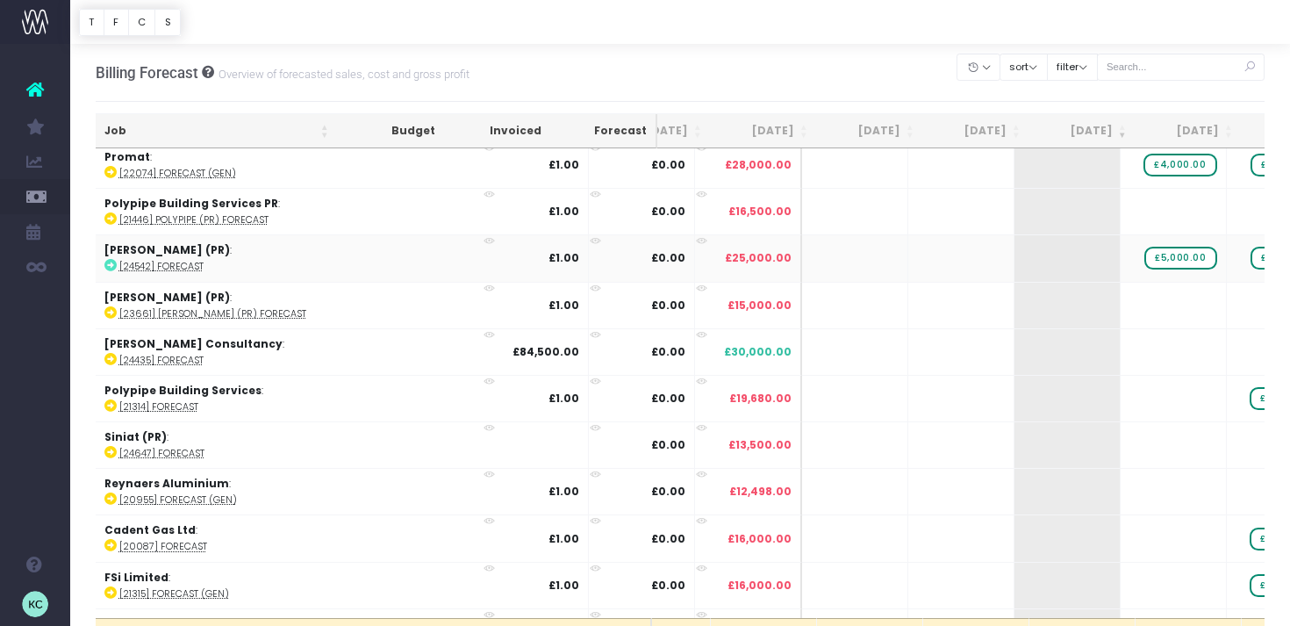
scroll to position [578, 160]
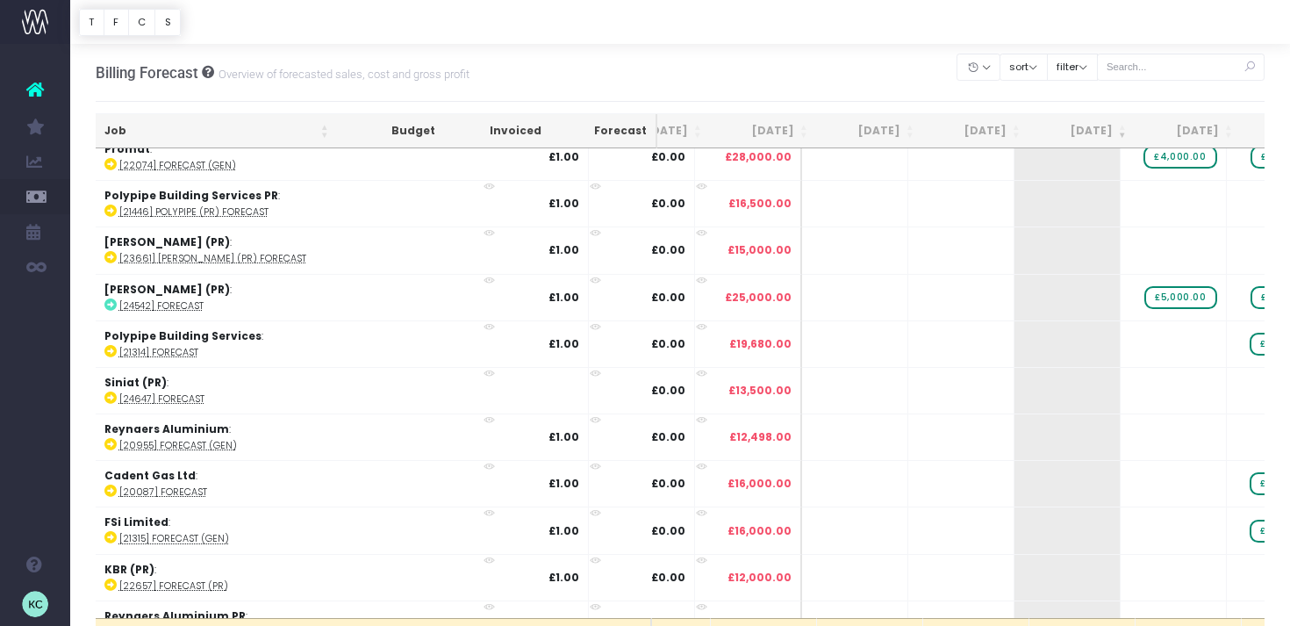
click at [1206, 133] on th "[DATE]" at bounding box center [1189, 131] width 106 height 34
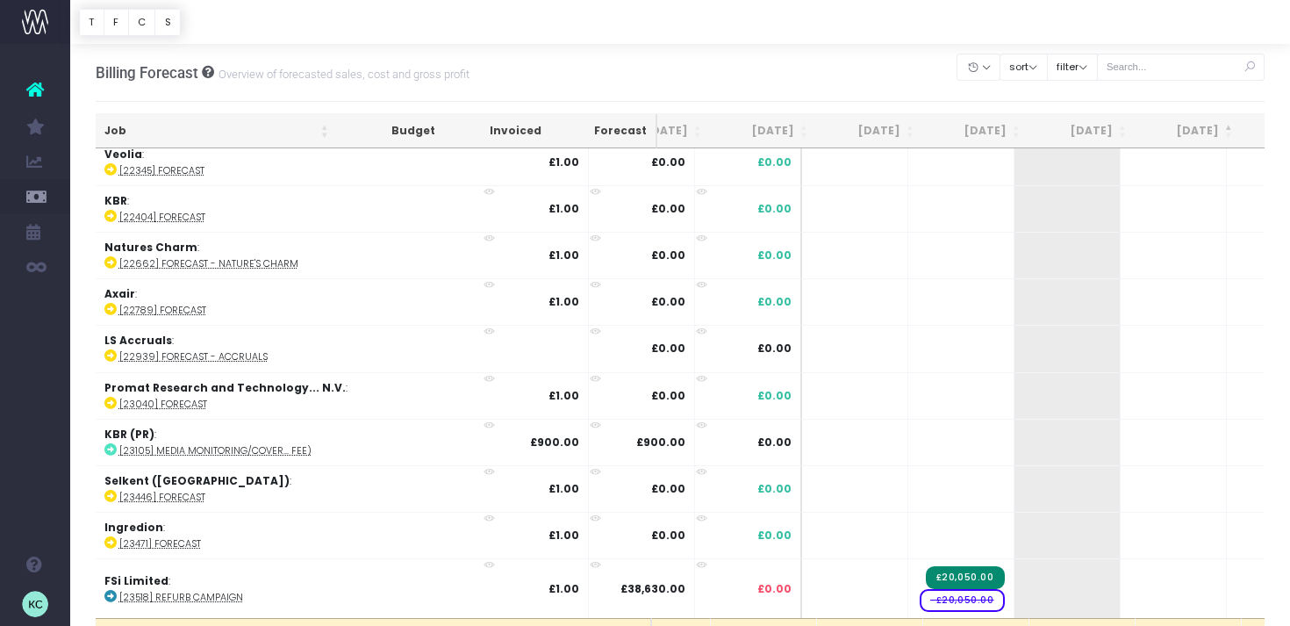
scroll to position [0, 160]
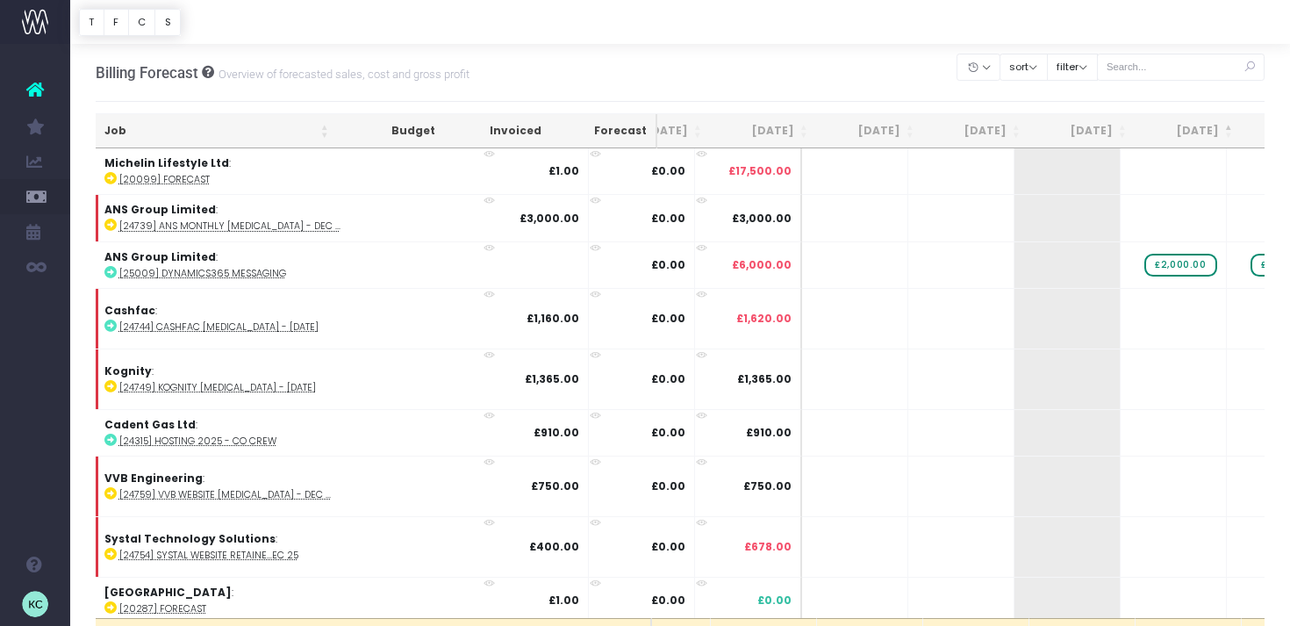
click at [1209, 133] on th "[DATE]" at bounding box center [1189, 131] width 106 height 34
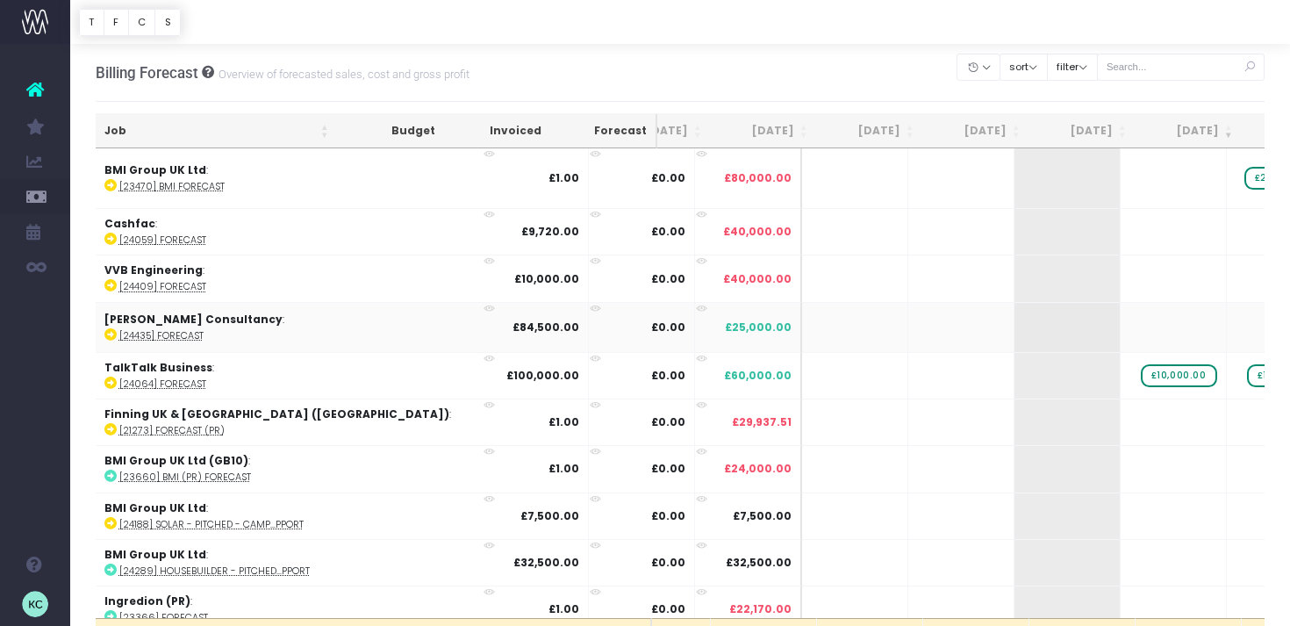
click at [900, 66] on body "Oh my... this is bad. [PERSON_NAME] wasn't able to load this page. Please conta…" at bounding box center [645, 313] width 1290 height 626
